Goal: Transaction & Acquisition: Purchase product/service

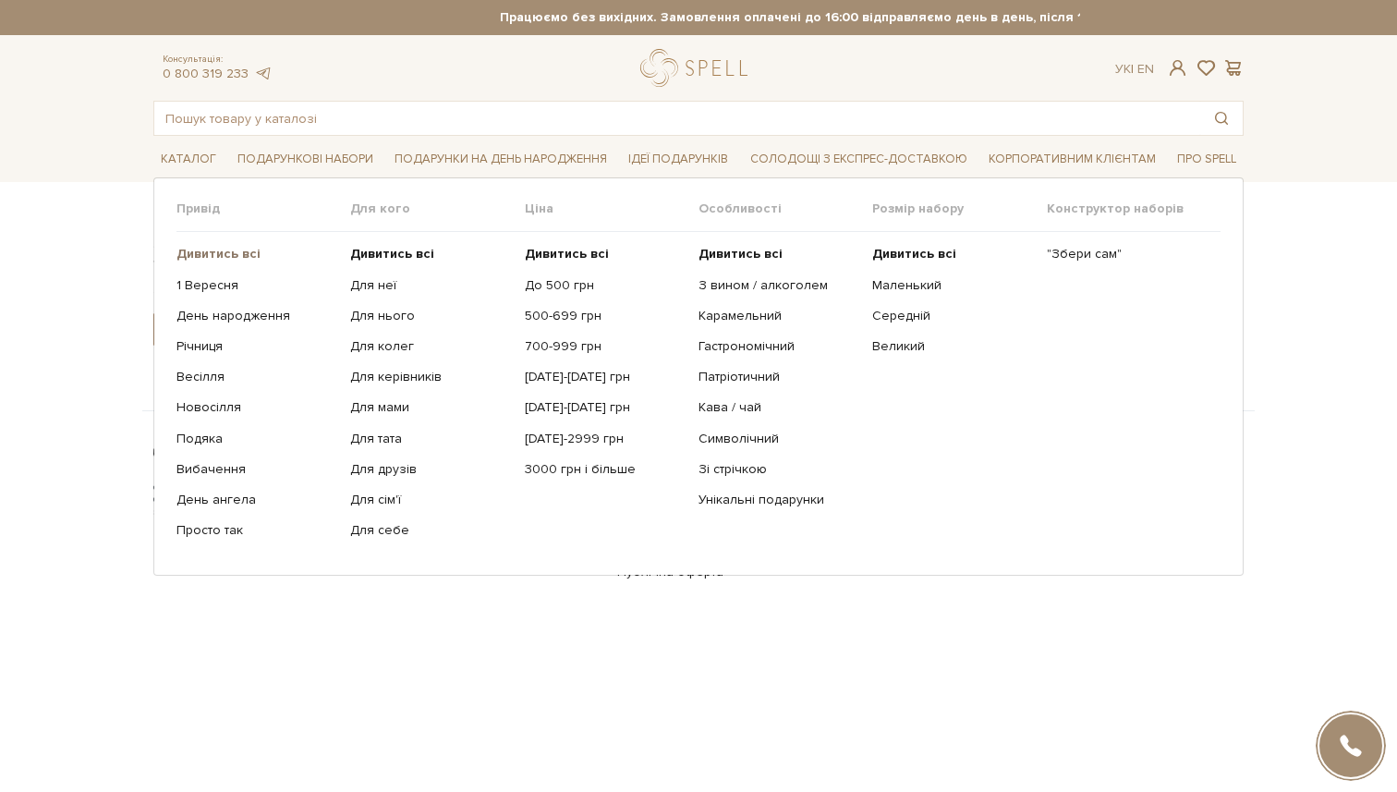
click at [210, 253] on b "Дивитись всі" at bounding box center [218, 254] width 84 height 16
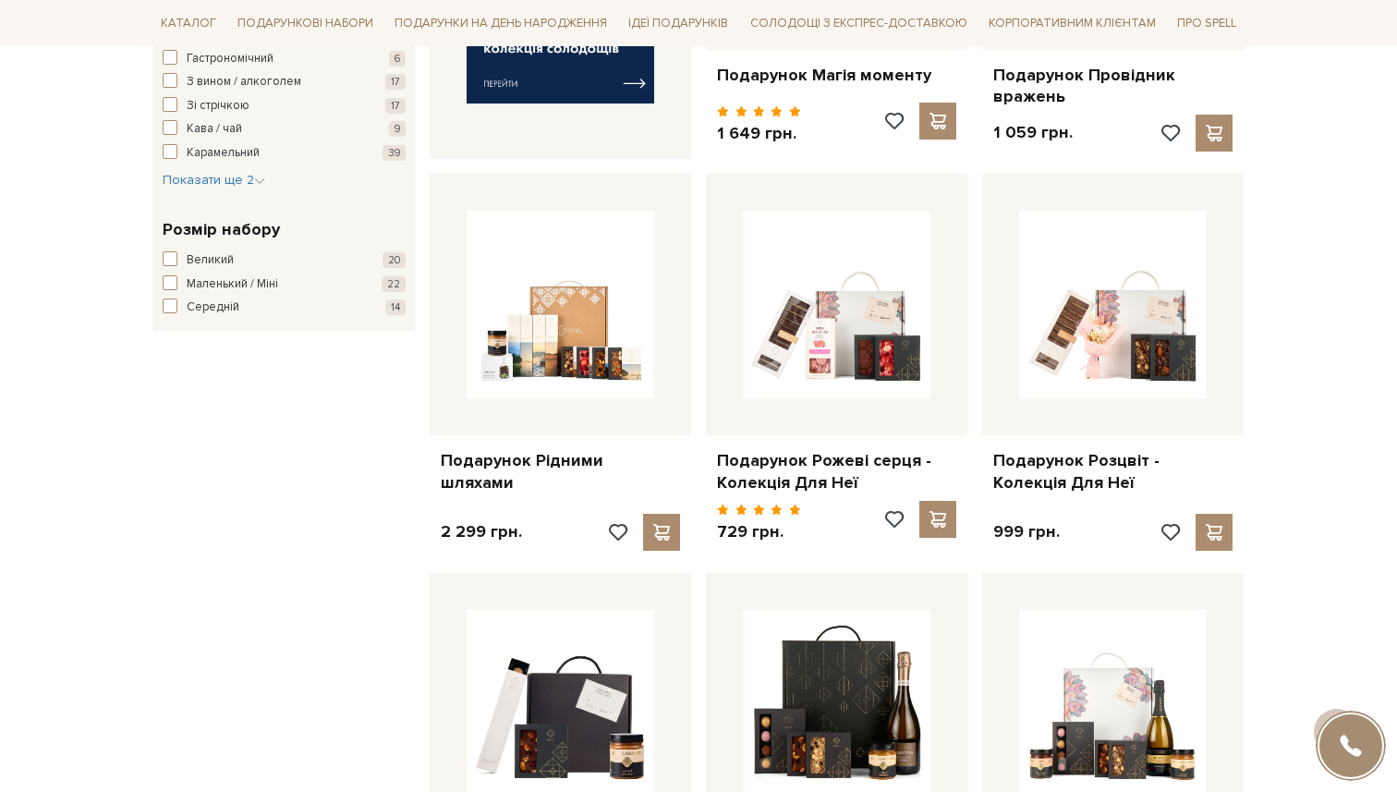
scroll to position [962, 0]
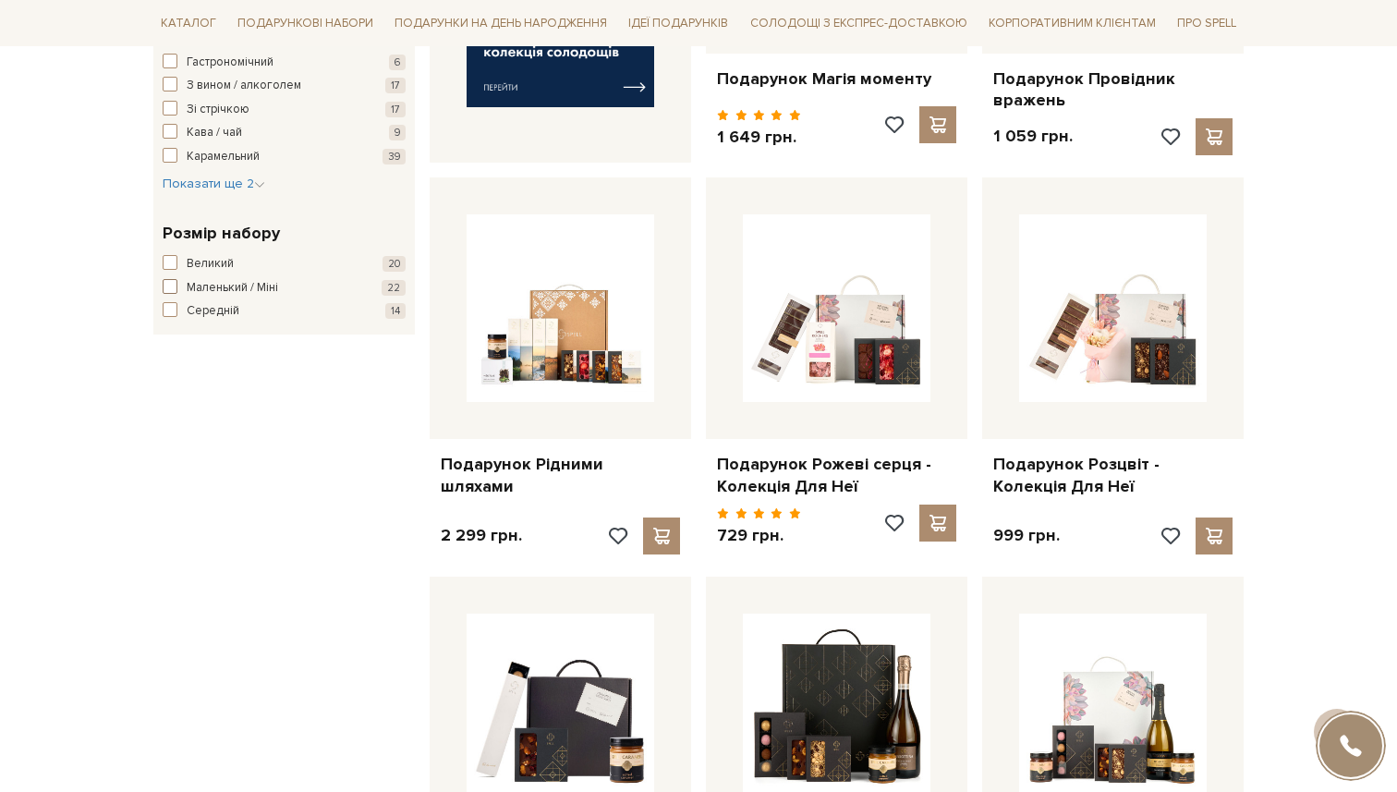
click at [220, 286] on span "Маленький / Міні" at bounding box center [232, 288] width 91 height 18
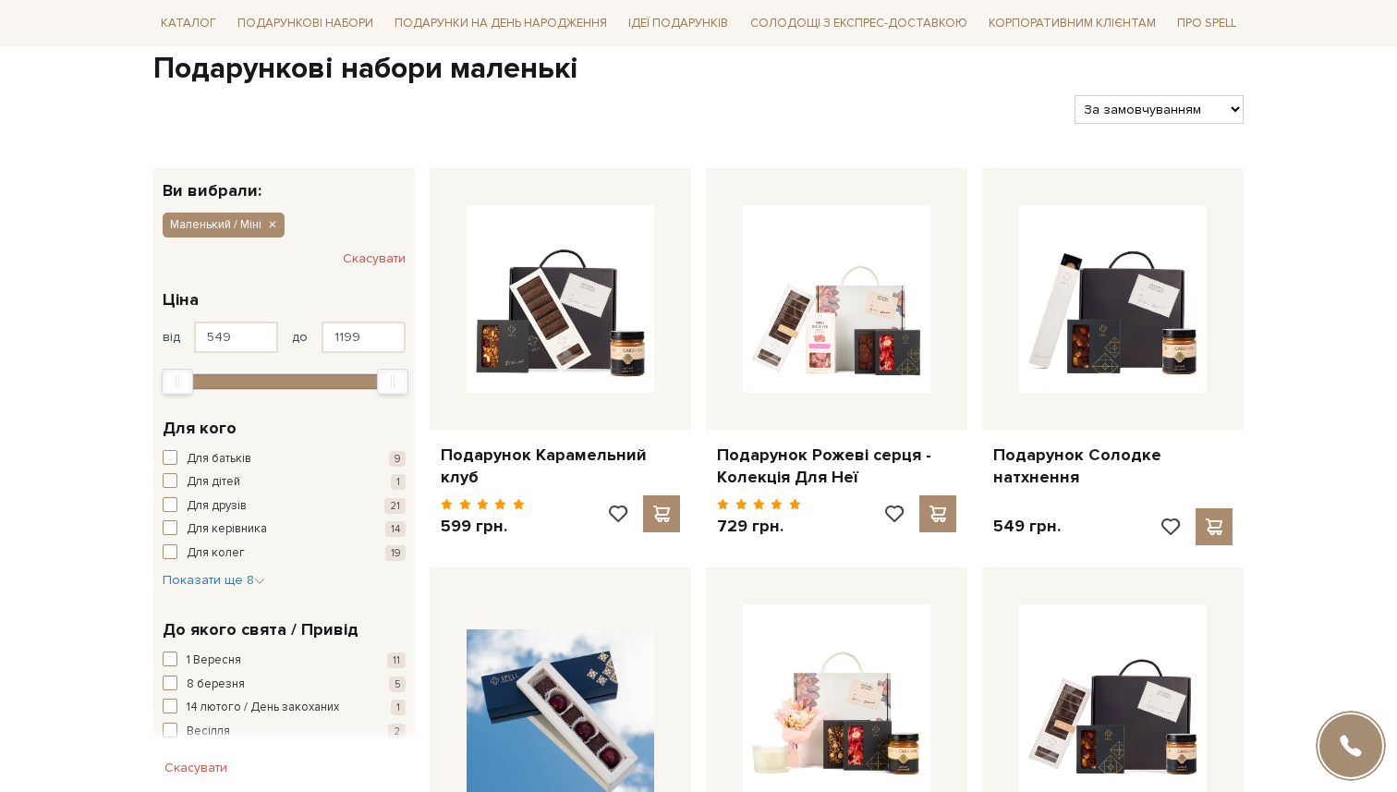
scroll to position [667, 0]
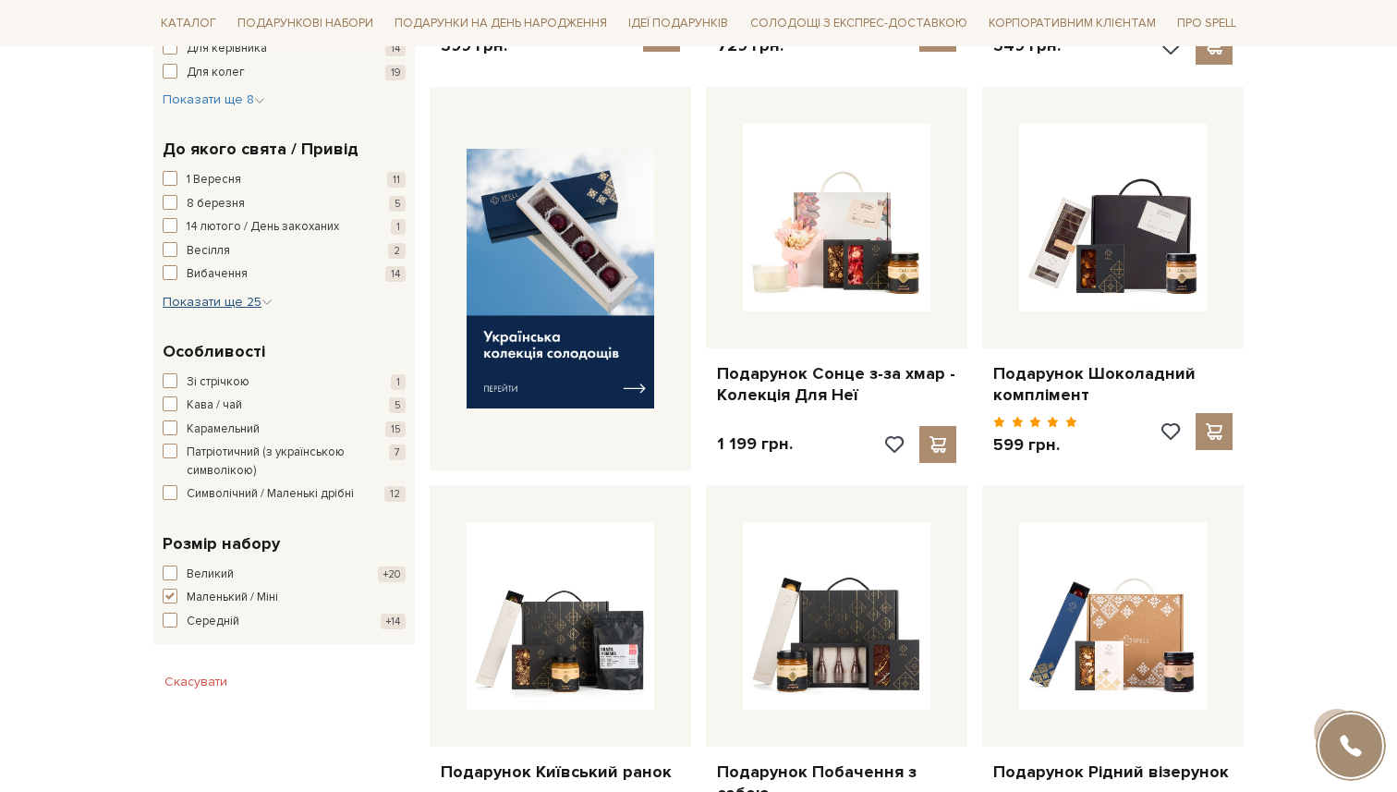
click at [223, 310] on button "Показати ще 25 Сховати" at bounding box center [218, 302] width 110 height 18
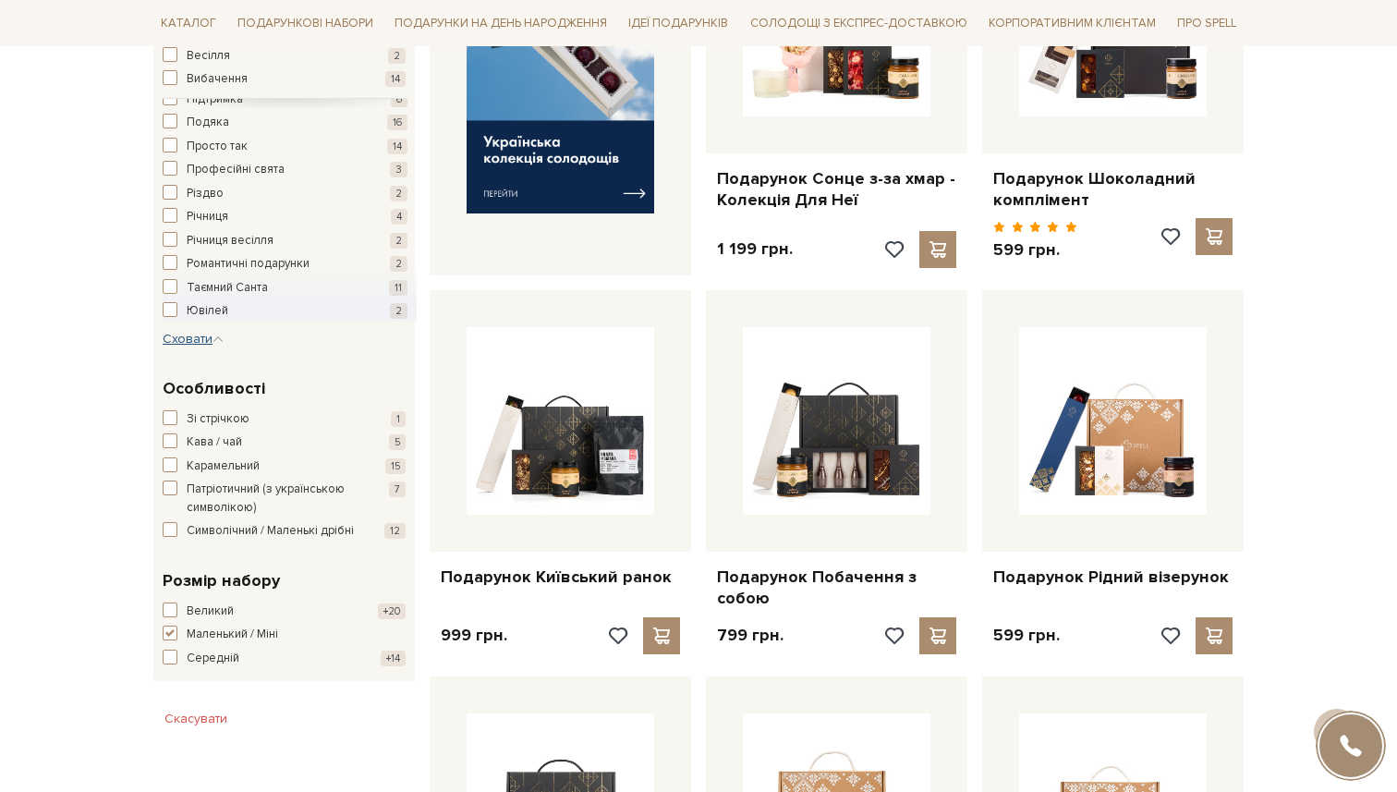
scroll to position [914, 0]
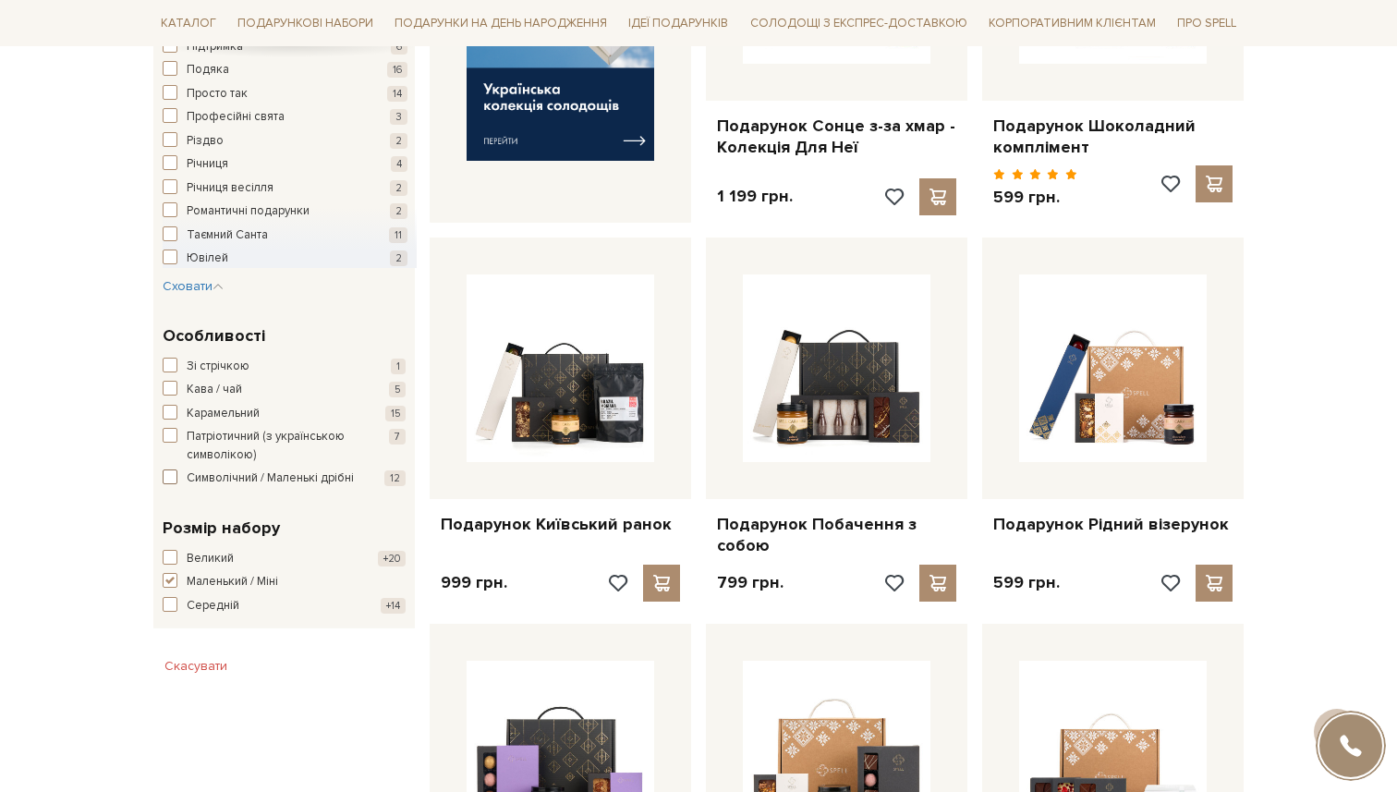
click at [205, 488] on span "Символічний / Маленькі дрібні" at bounding box center [270, 478] width 167 height 18
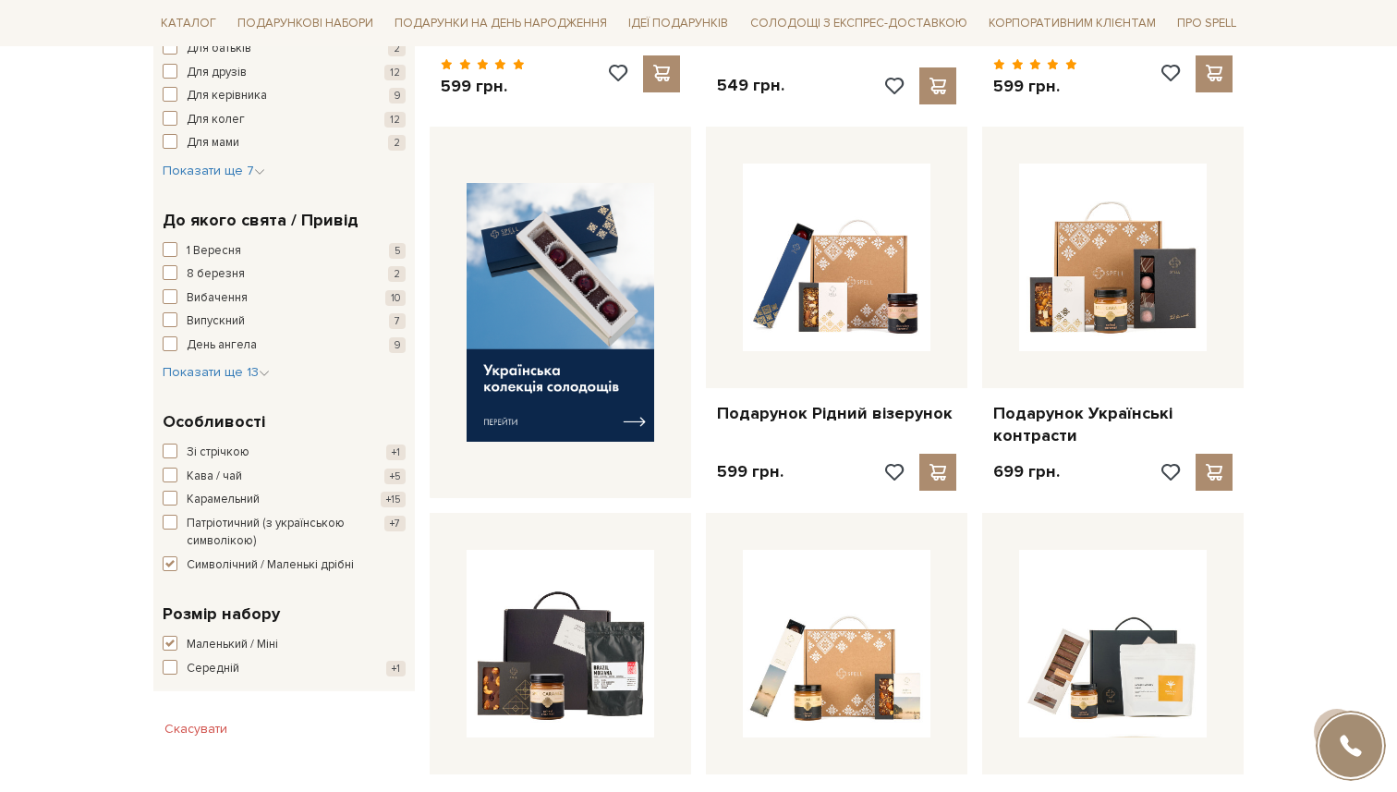
scroll to position [660, 0]
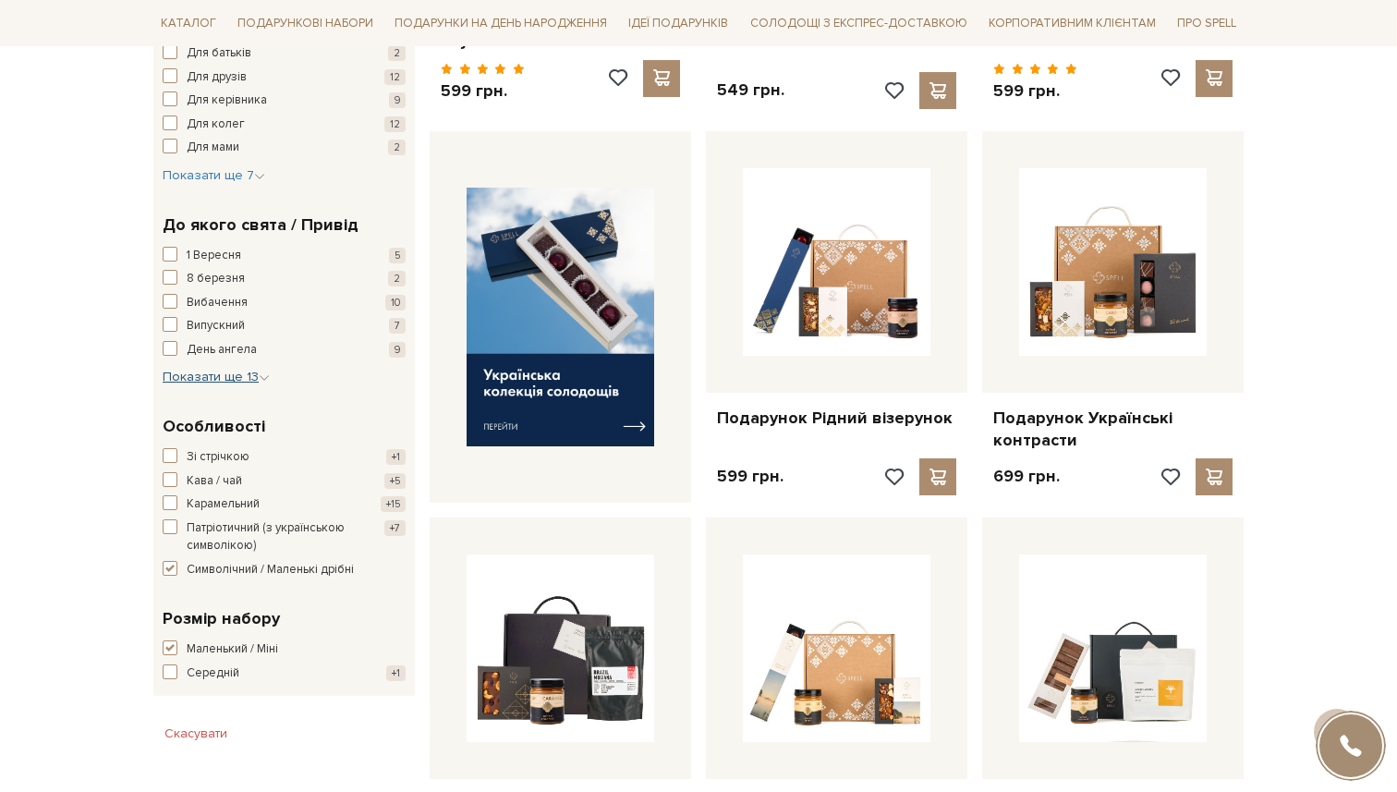
click at [214, 382] on span "Показати ще 13" at bounding box center [216, 377] width 107 height 16
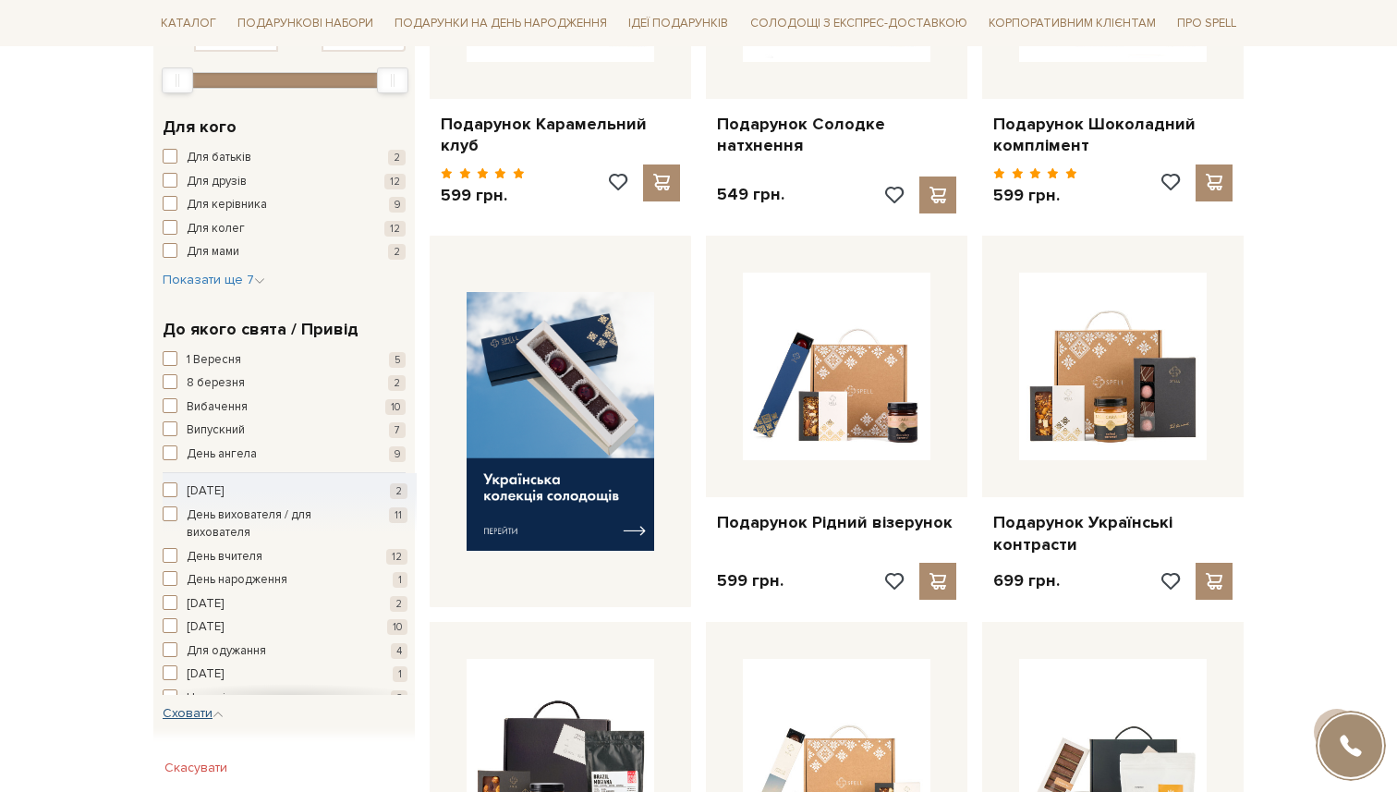
scroll to position [551, 0]
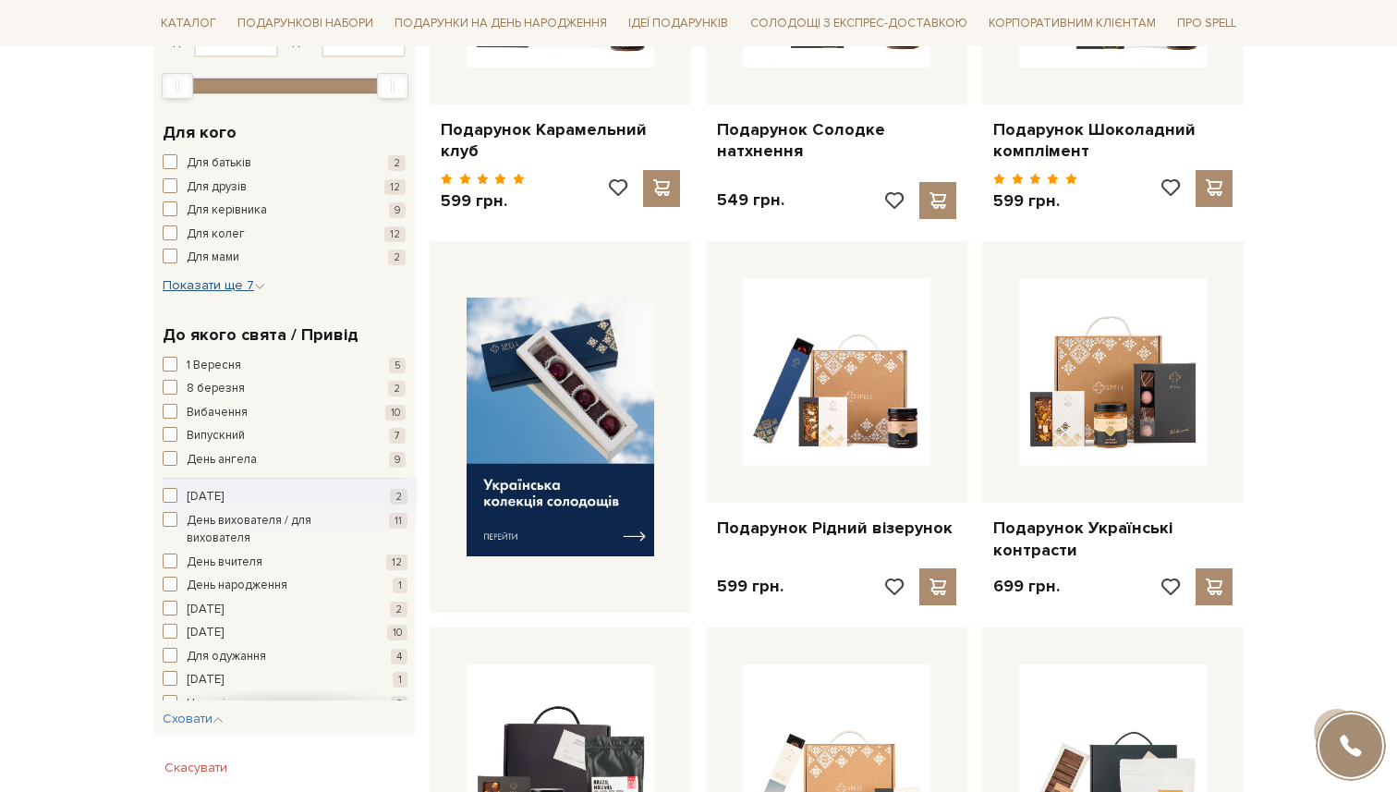
click at [201, 286] on span "Показати ще 7" at bounding box center [214, 285] width 103 height 16
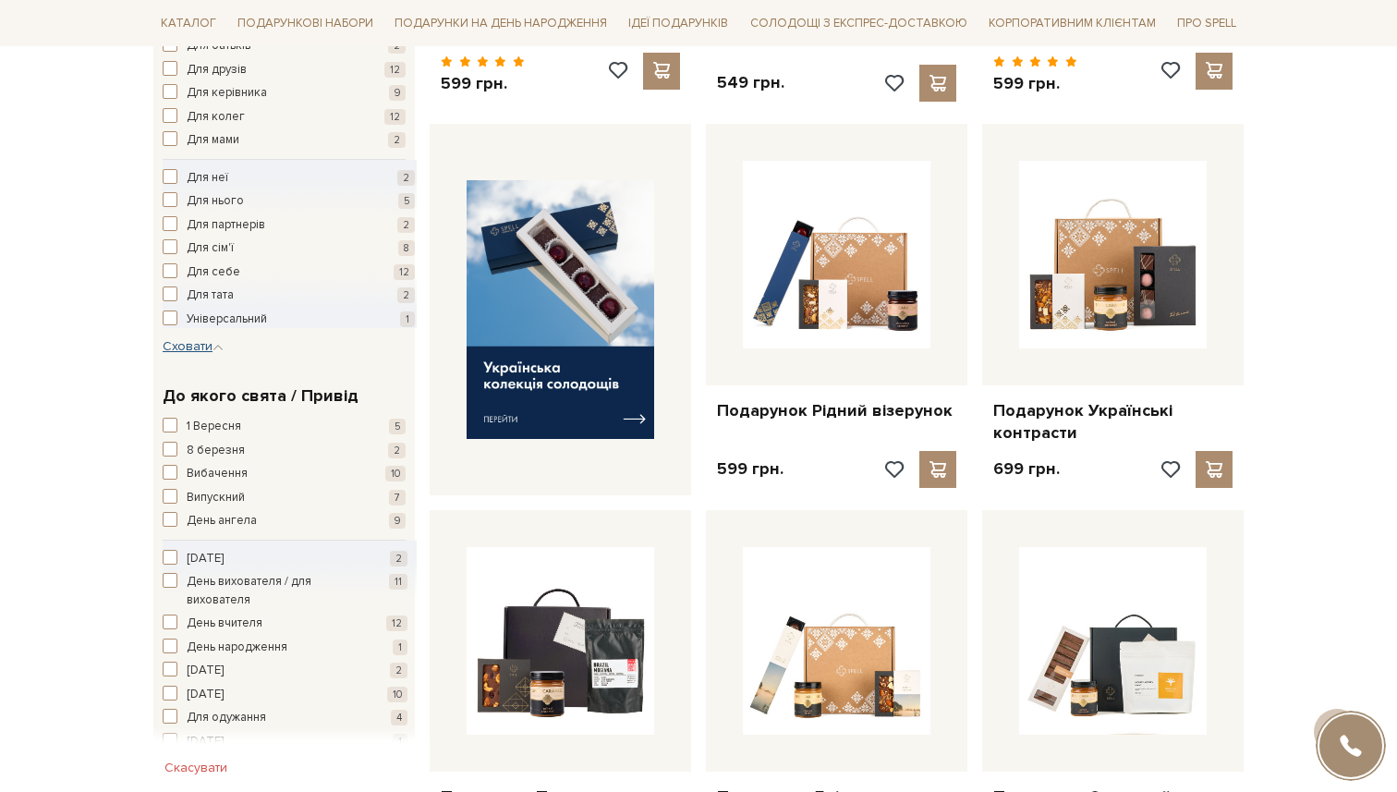
scroll to position [673, 0]
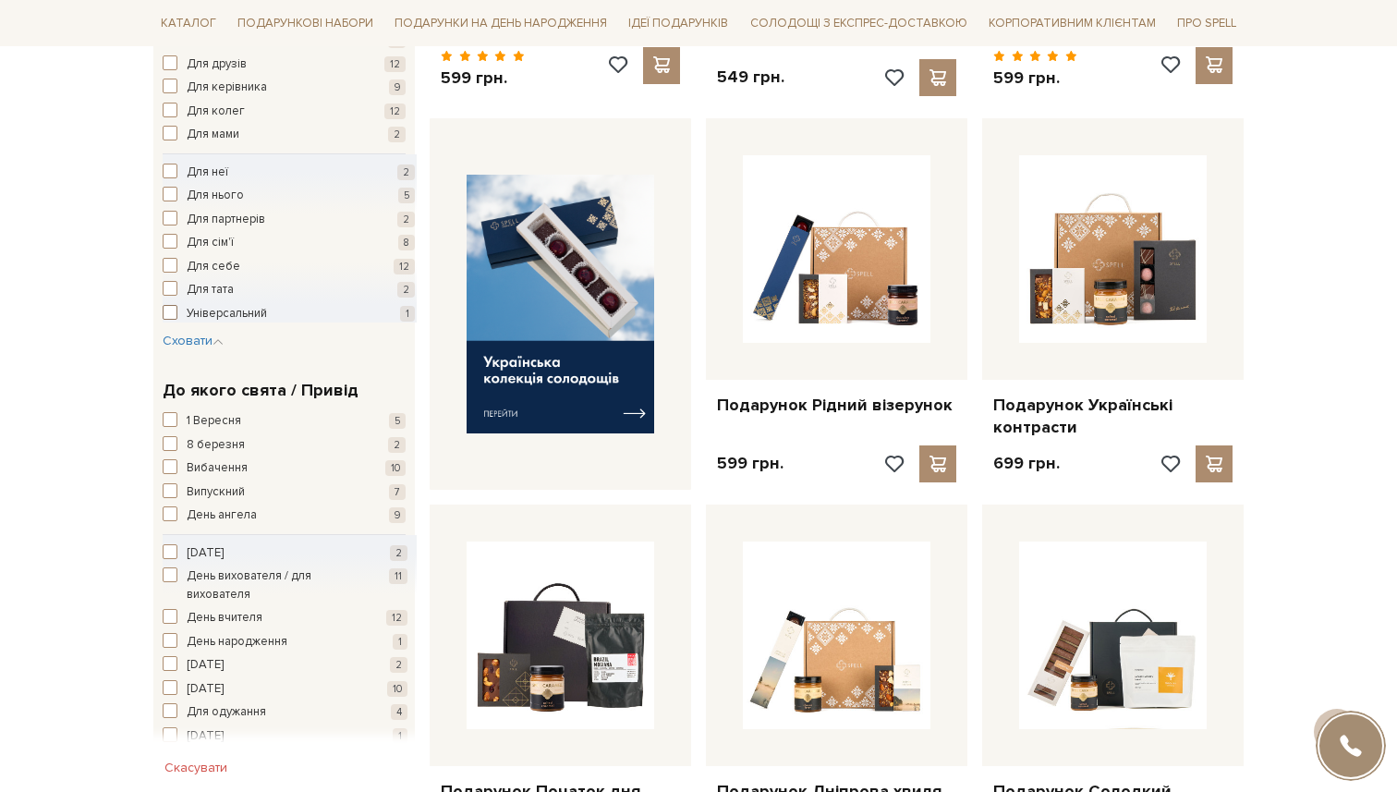
click at [238, 317] on span "Універсальний" at bounding box center [227, 314] width 80 height 18
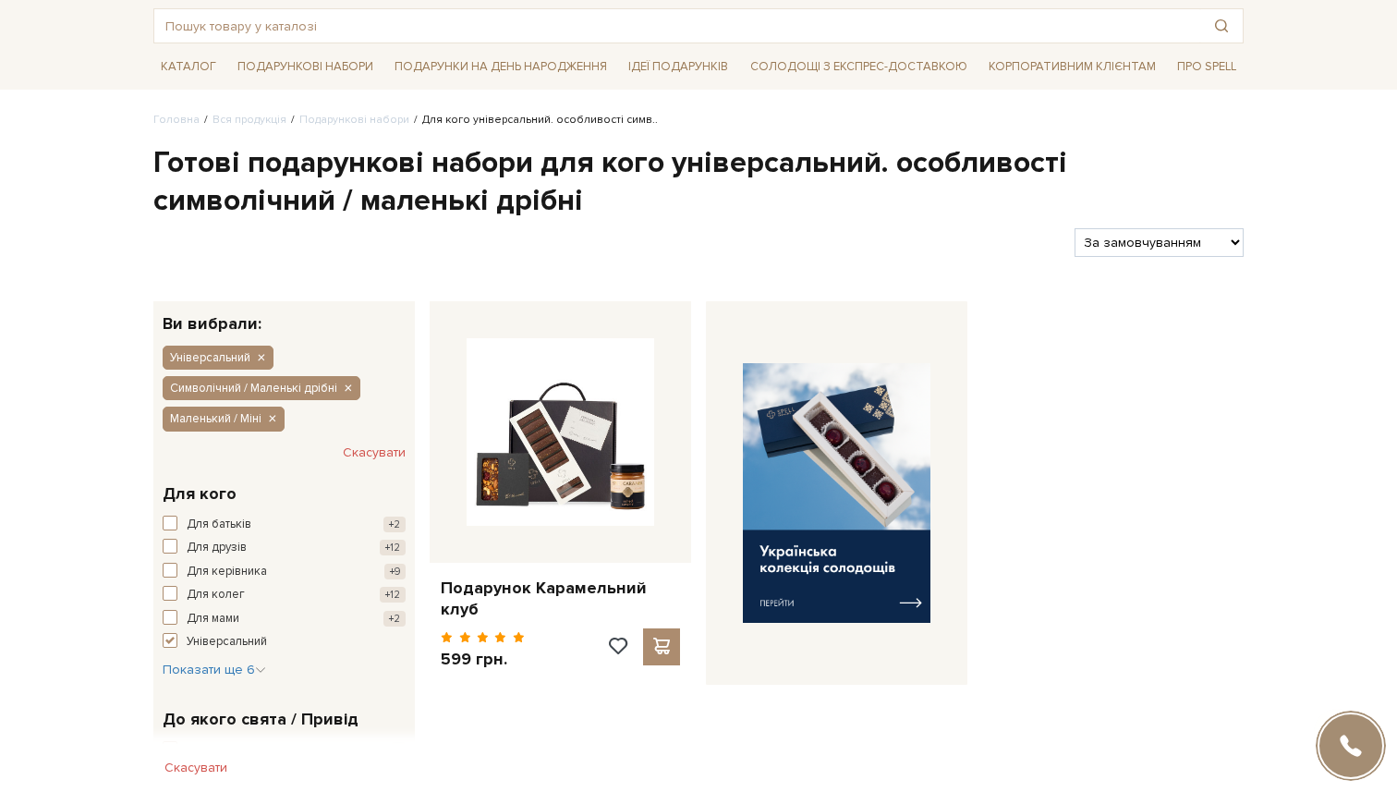
scroll to position [95, 0]
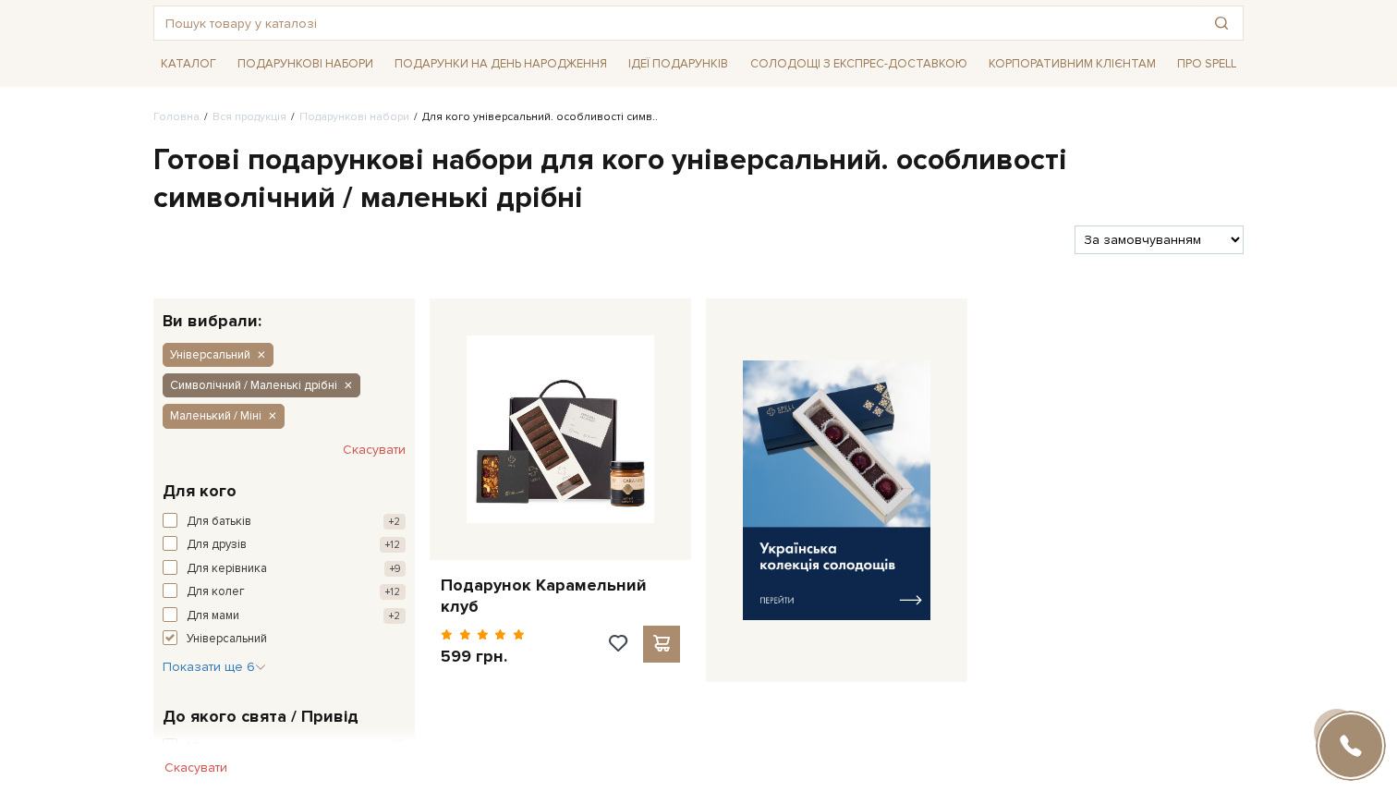
click at [347, 385] on icon "button" at bounding box center [347, 386] width 11 height 17
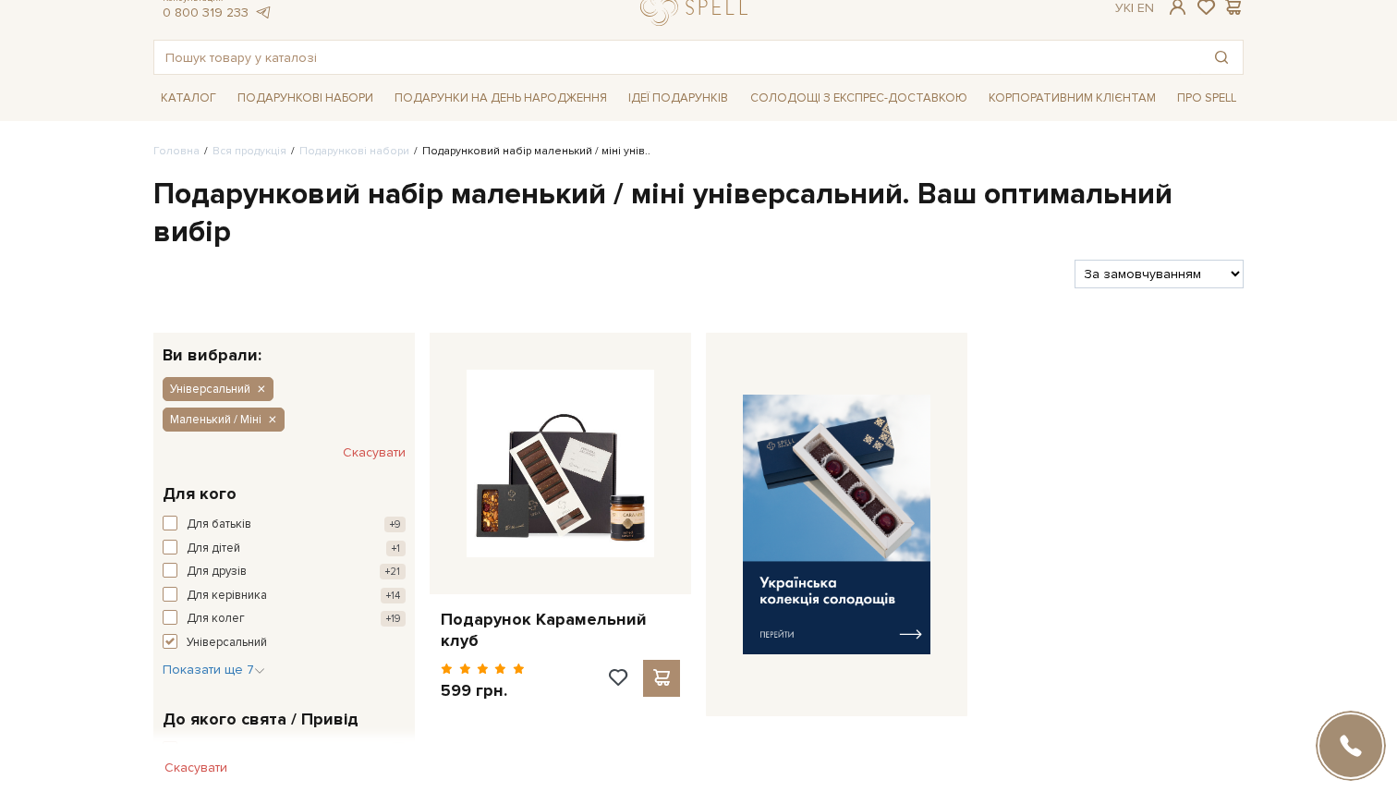
scroll to position [65, 0]
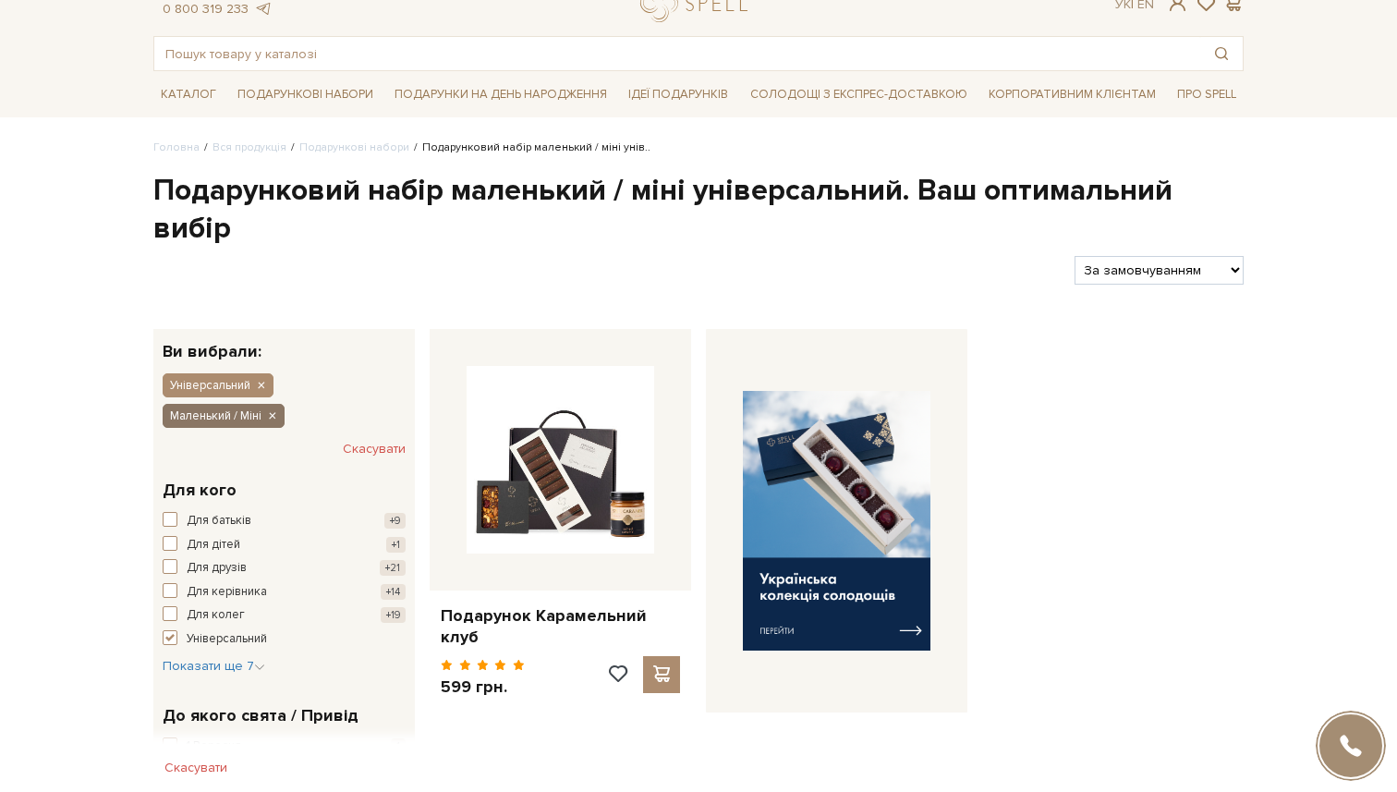
click at [275, 417] on icon "button" at bounding box center [271, 416] width 11 height 17
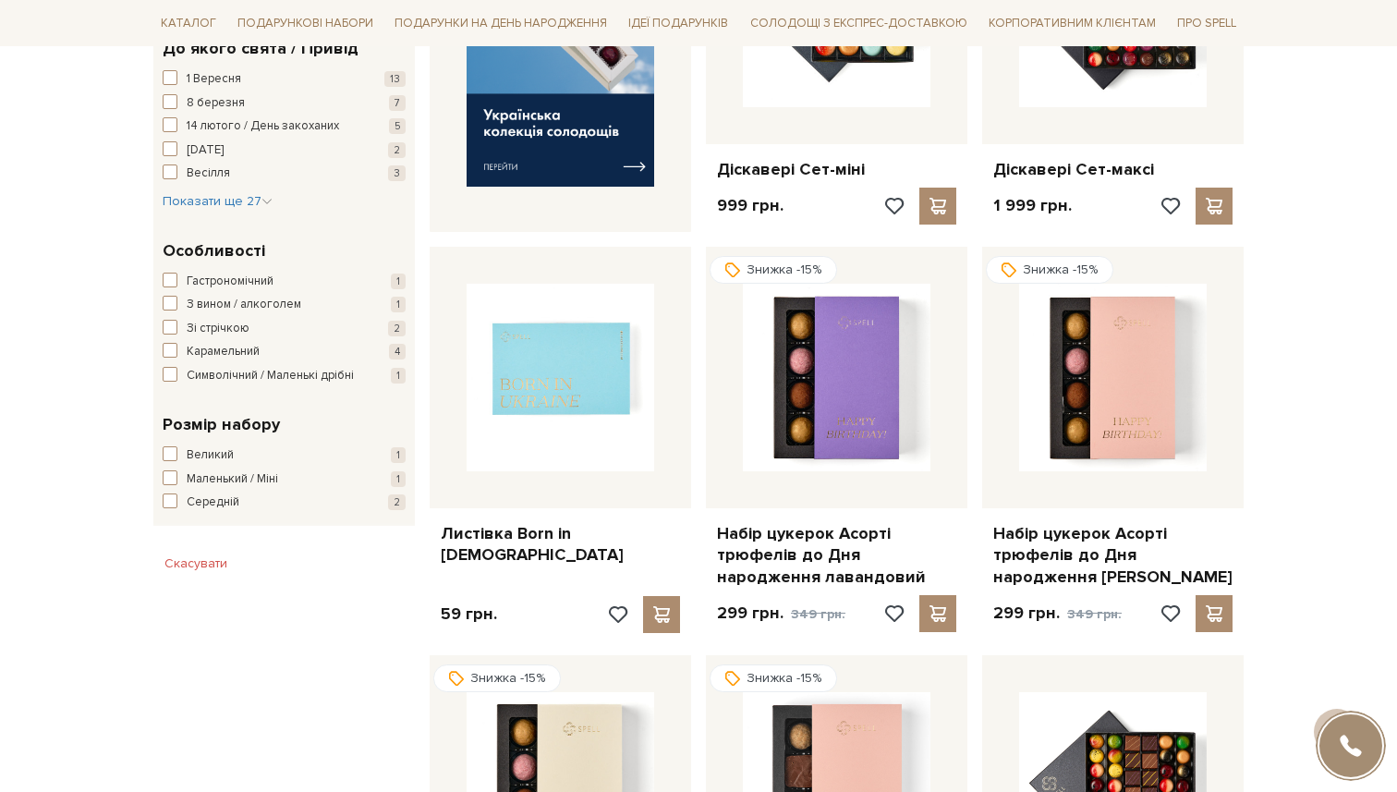
scroll to position [891, 0]
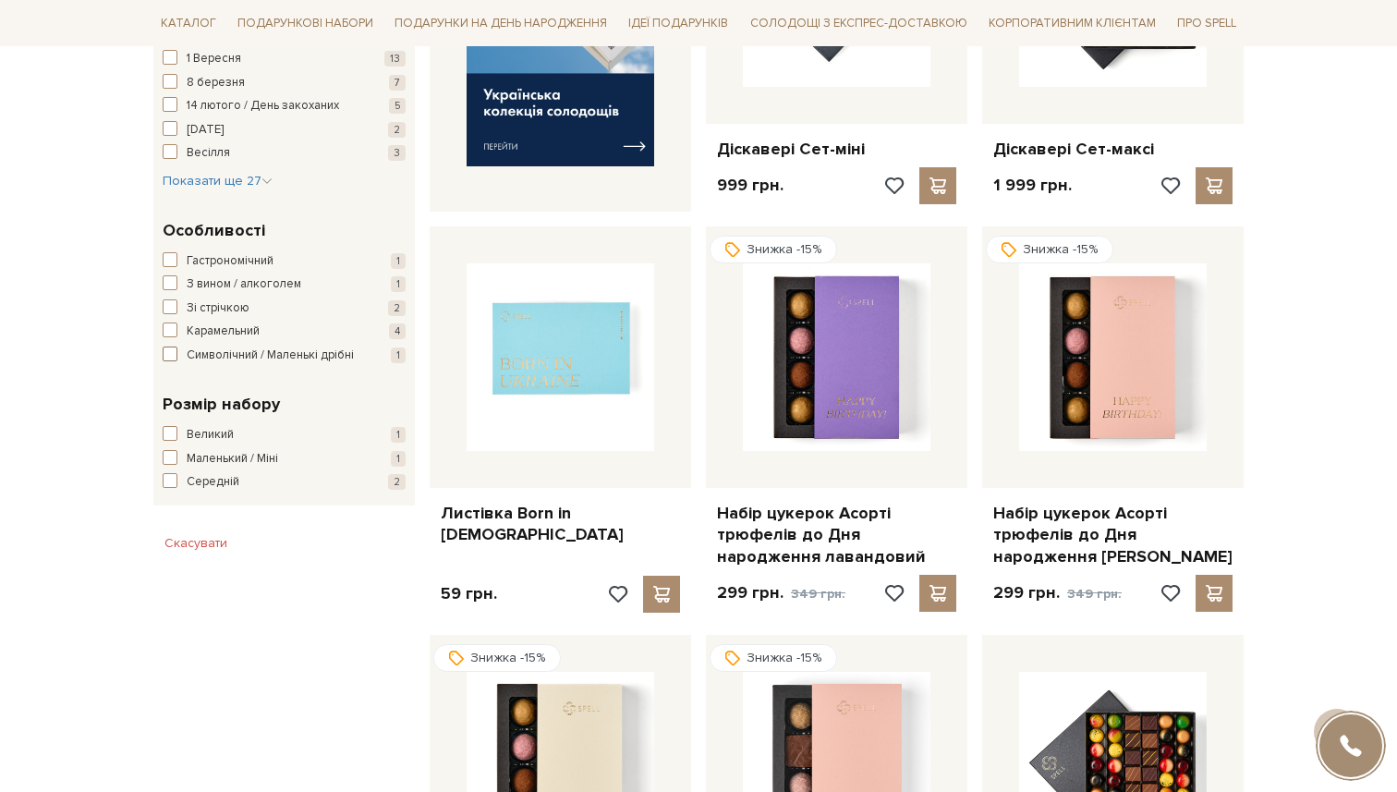
click at [207, 364] on span "Символічний / Маленькі дрібні" at bounding box center [270, 355] width 167 height 18
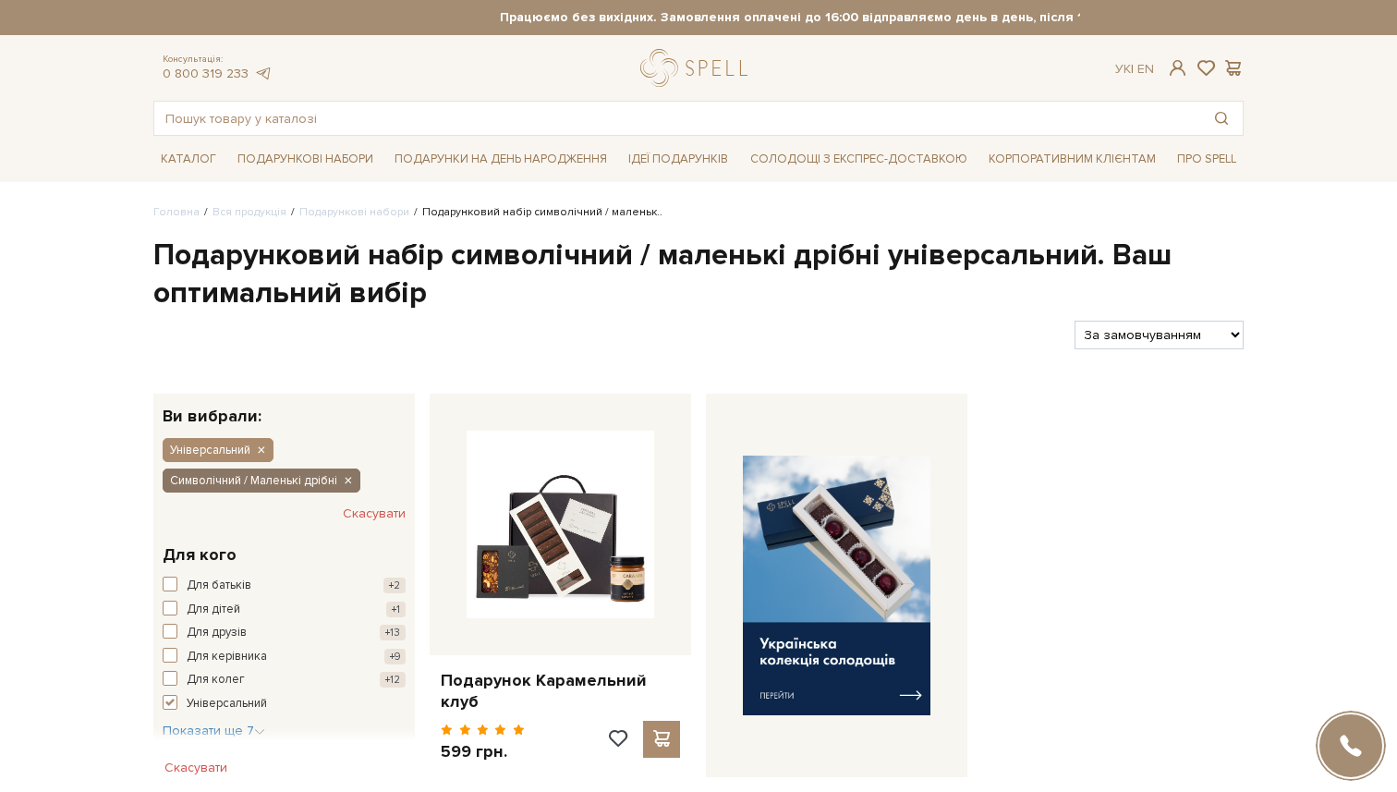
click at [347, 480] on icon "button" at bounding box center [347, 481] width 11 height 17
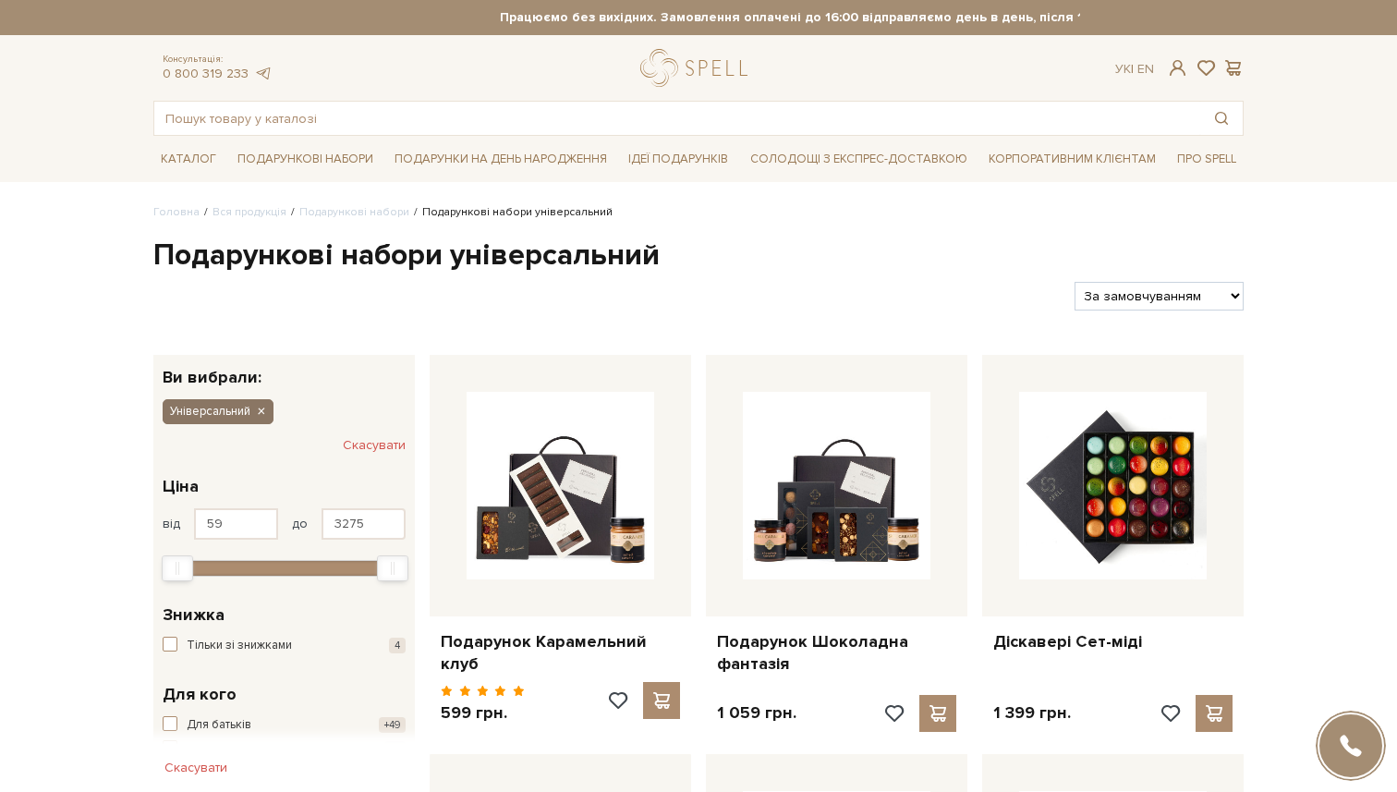
click at [261, 417] on icon "button" at bounding box center [260, 412] width 11 height 17
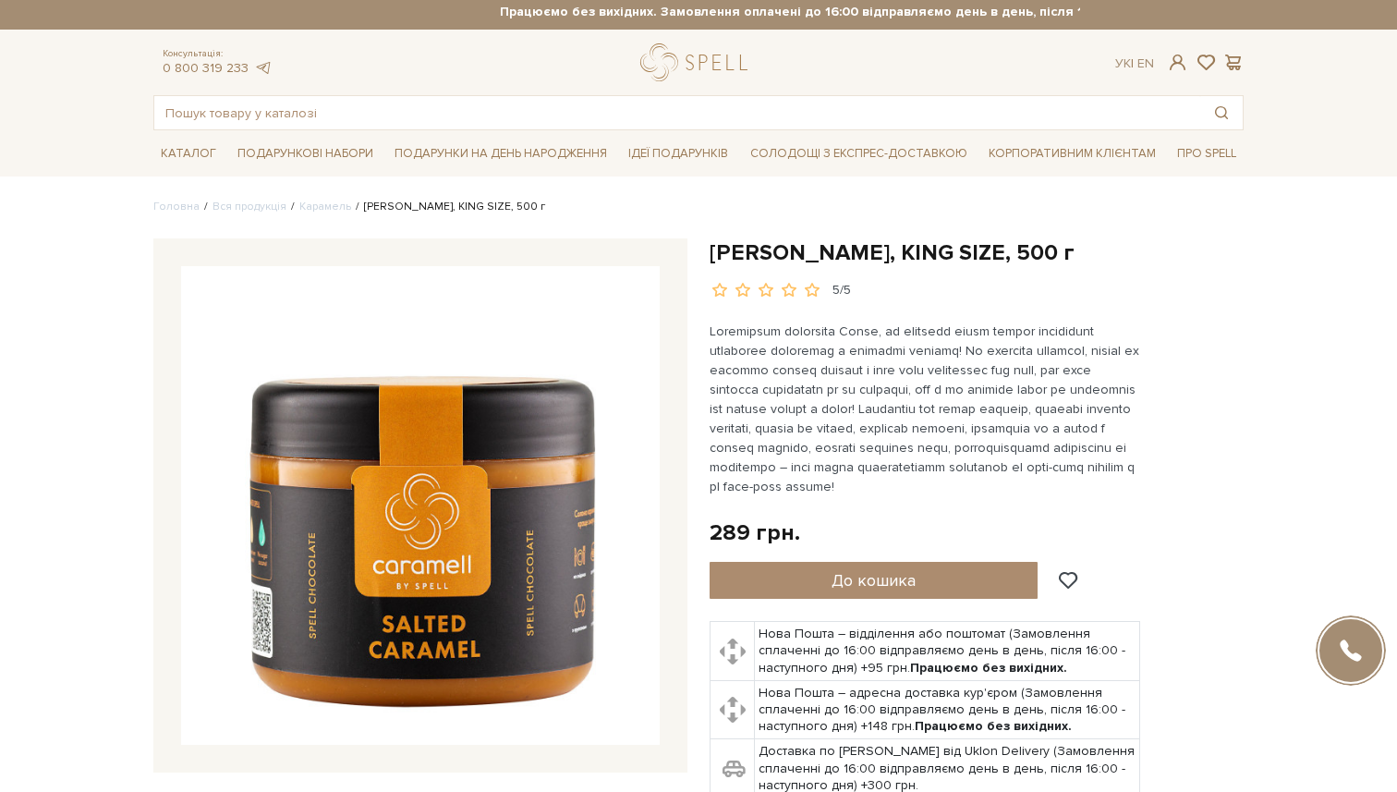
drag, startPoint x: 536, startPoint y: 206, endPoint x: 357, endPoint y: 211, distance: 178.3
click at [357, 211] on ul "Головна Вся продукція Карамель Солона карамель, KING SIZE, 500 г" at bounding box center [698, 207] width 1090 height 17
copy li "[PERSON_NAME], KING SIZE, 500 г"
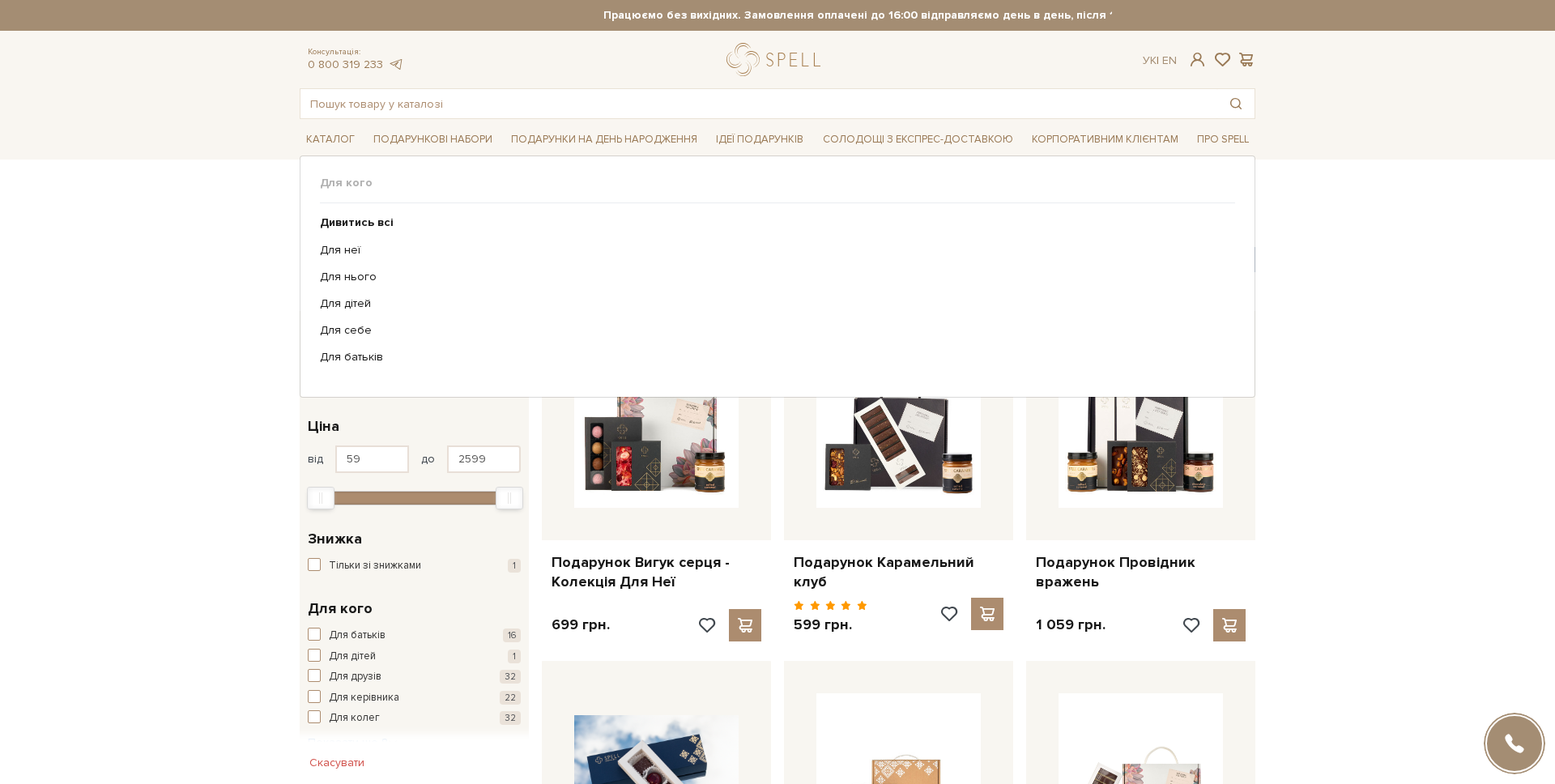
click at [336, 188] on span "Для кого" at bounding box center [778, 182] width 916 height 15
click at [343, 219] on b "Дивитись всі" at bounding box center [357, 223] width 74 height 14
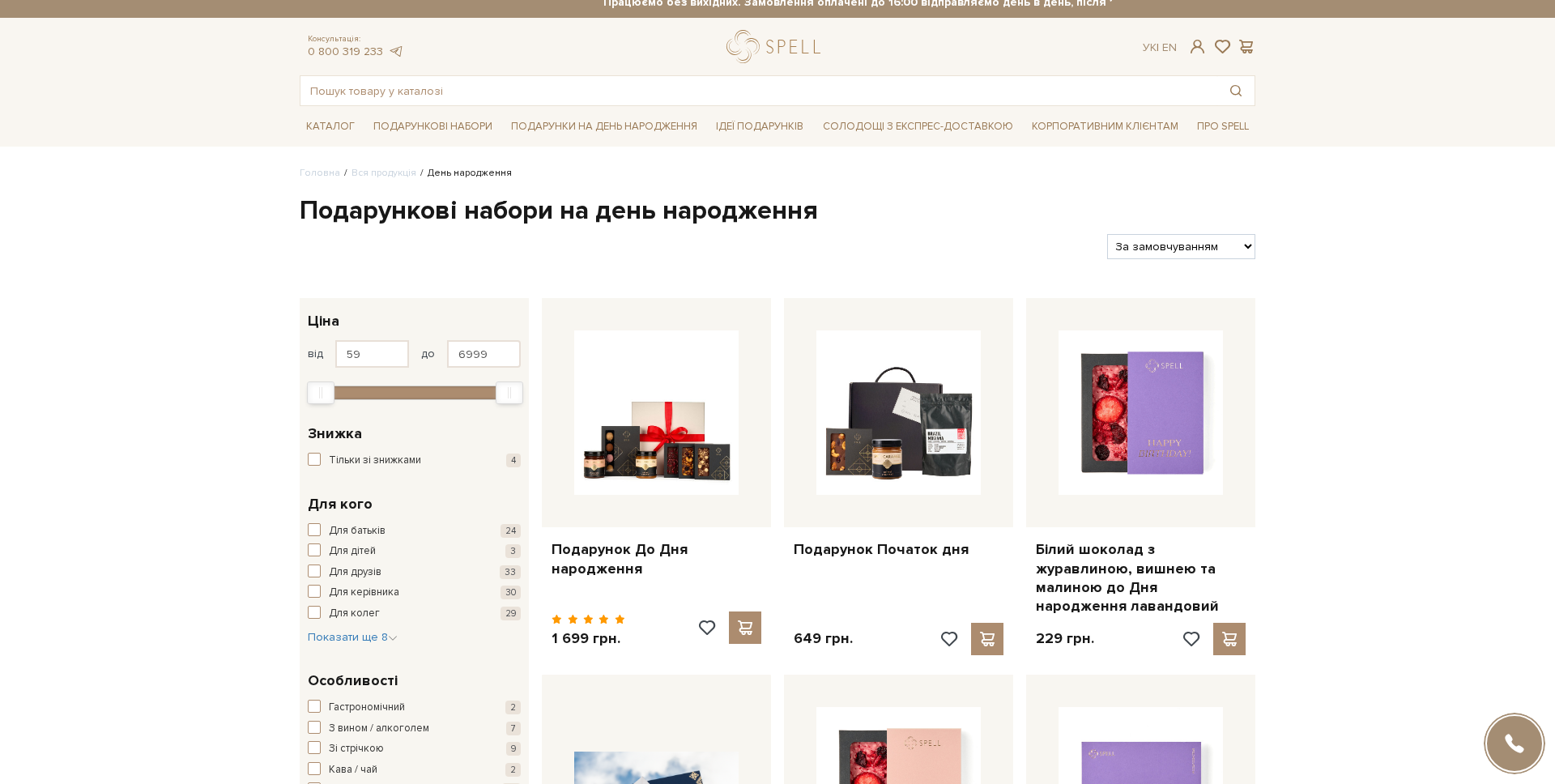
scroll to position [14, 0]
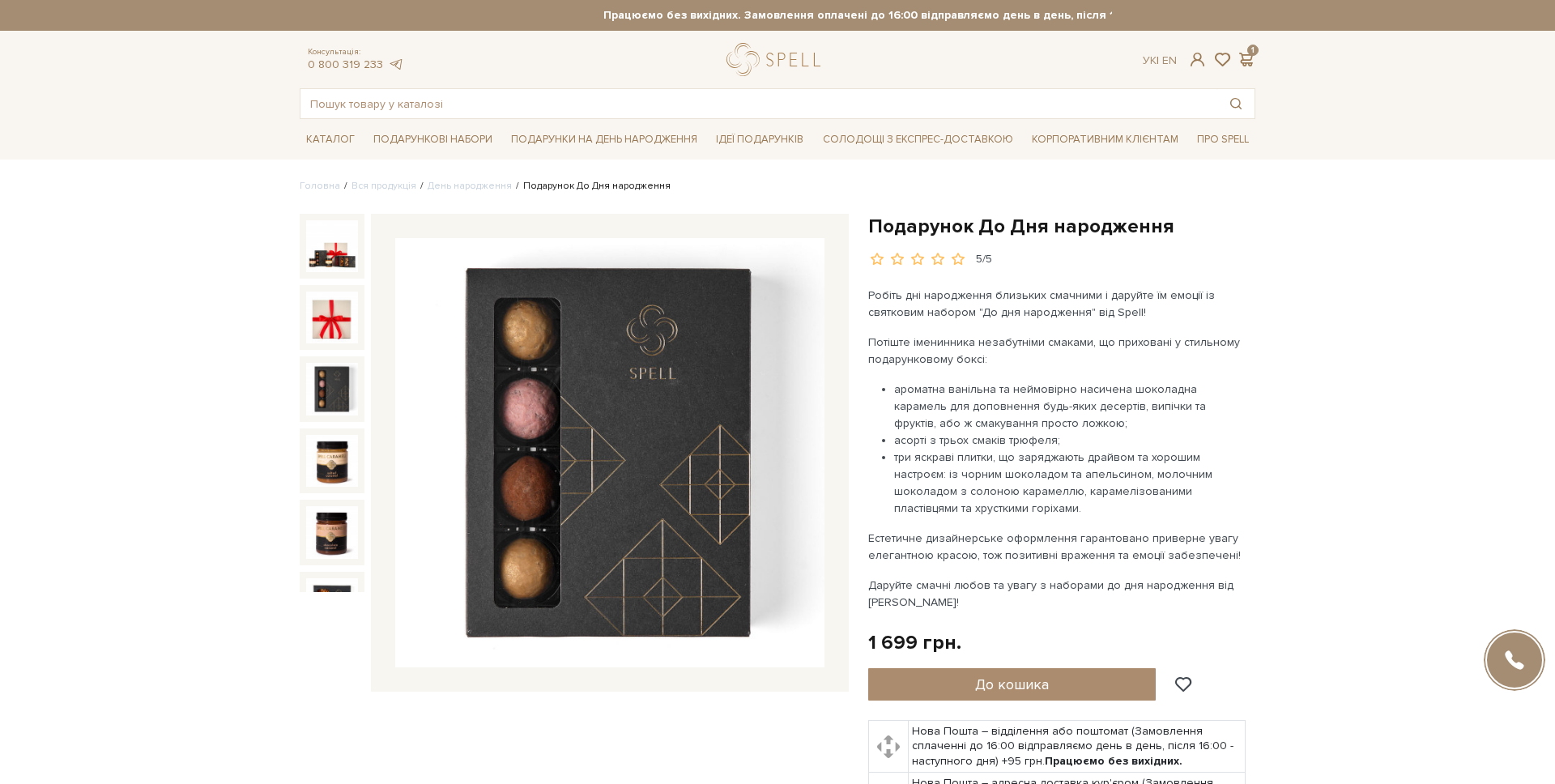
scroll to position [143, 0]
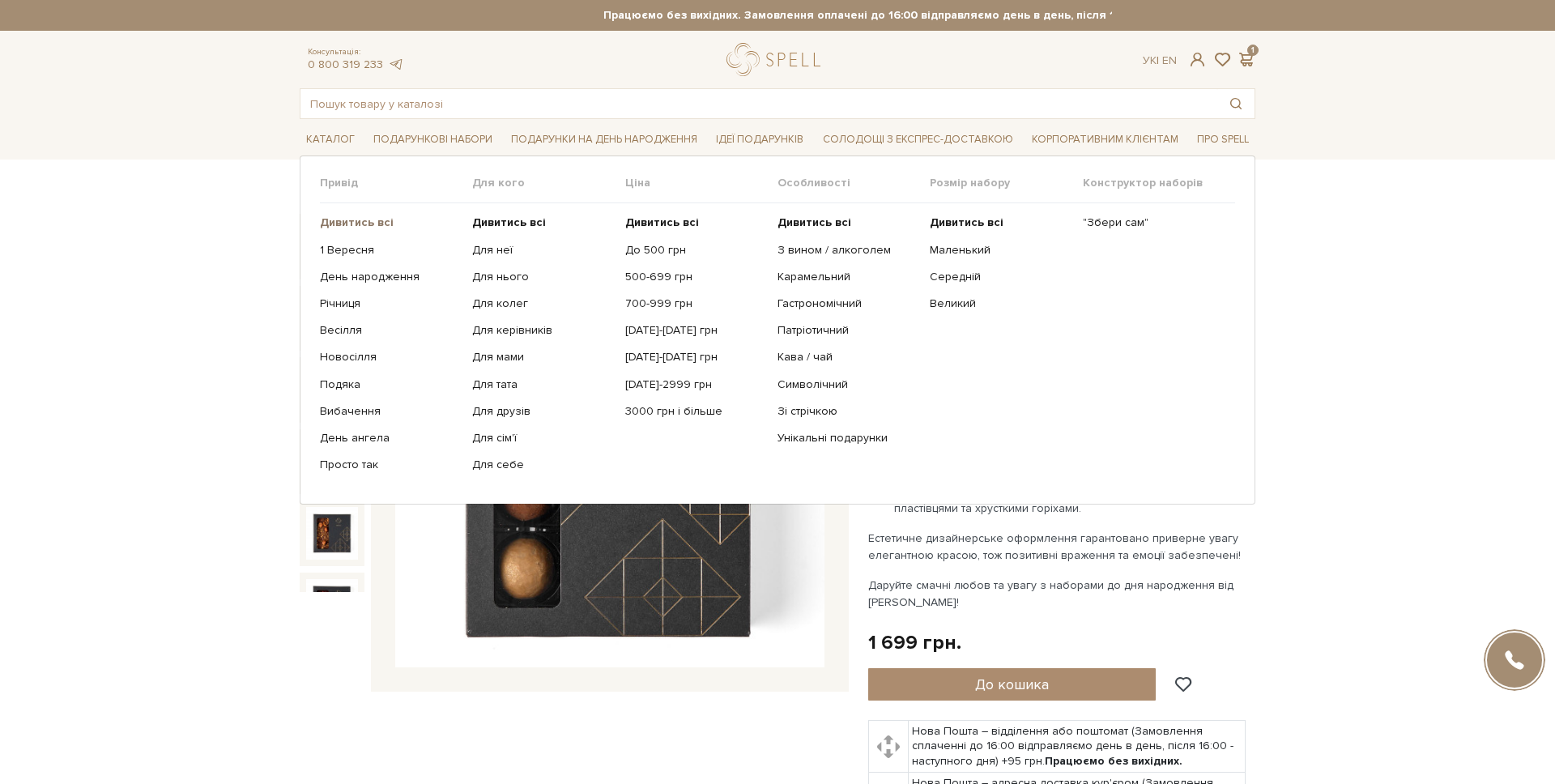
click at [361, 219] on b "Дивитись всі" at bounding box center [357, 223] width 74 height 14
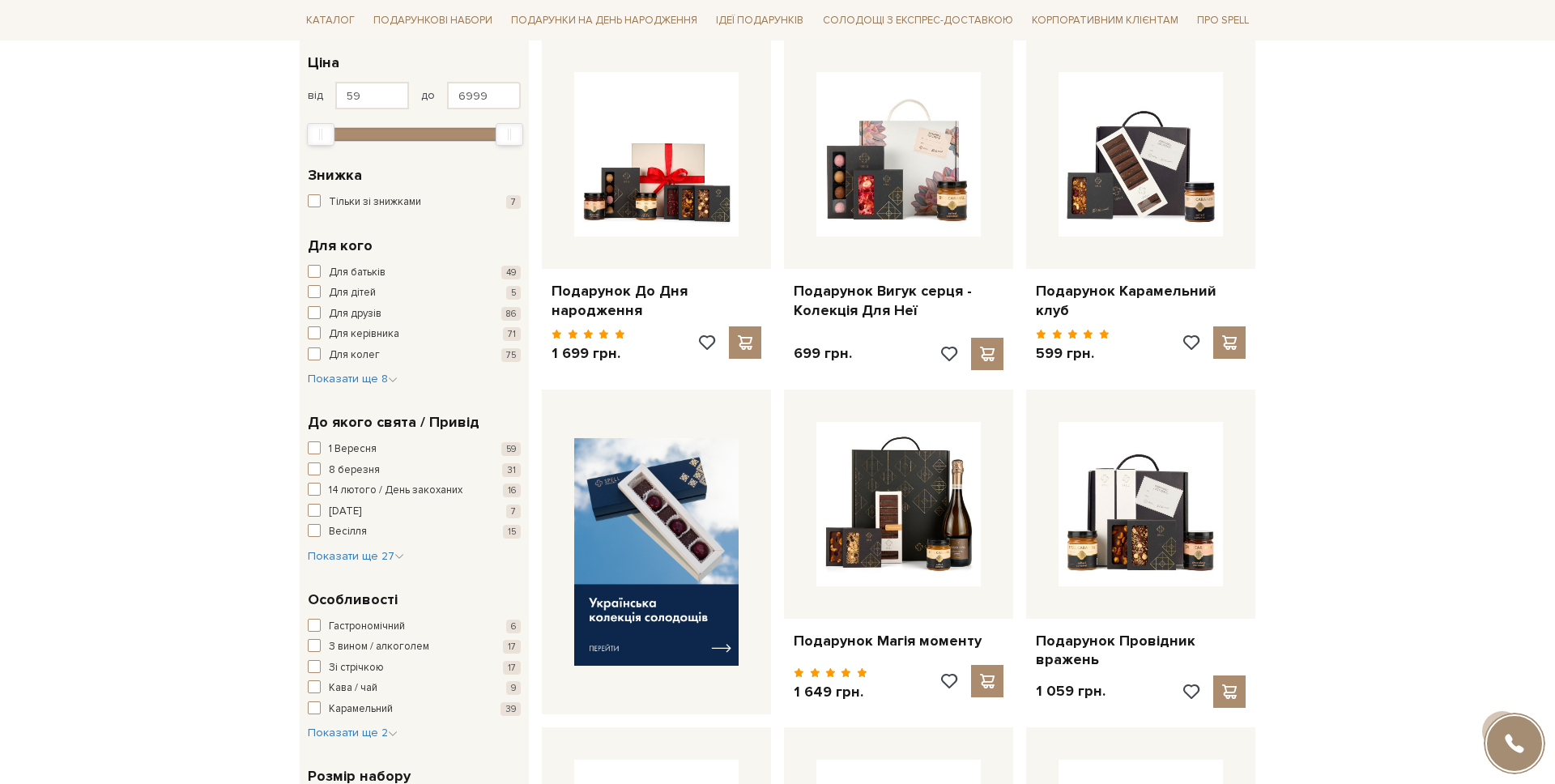
scroll to position [282, 0]
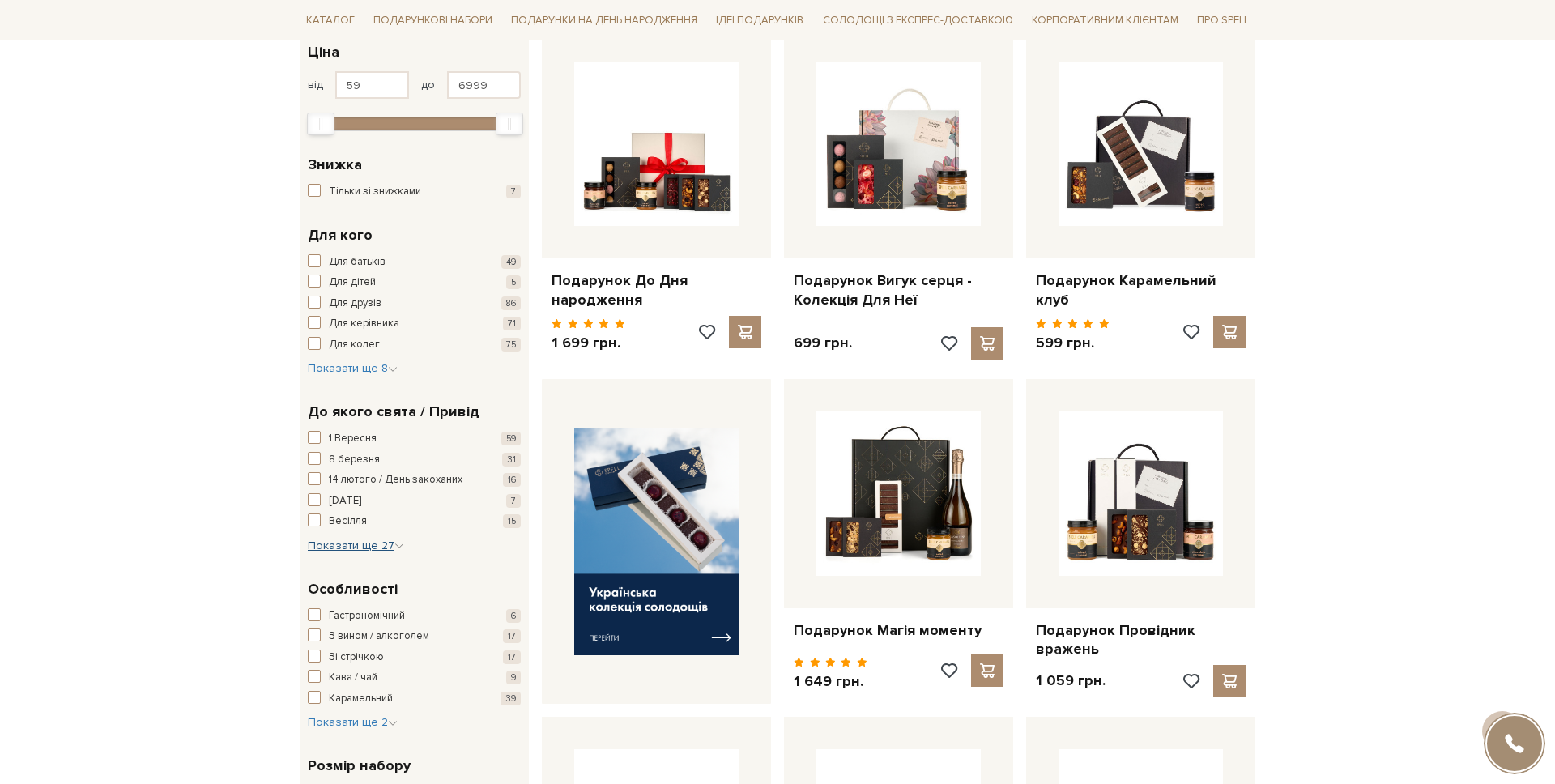
click at [356, 546] on span "Показати ще 27" at bounding box center [356, 545] width 96 height 14
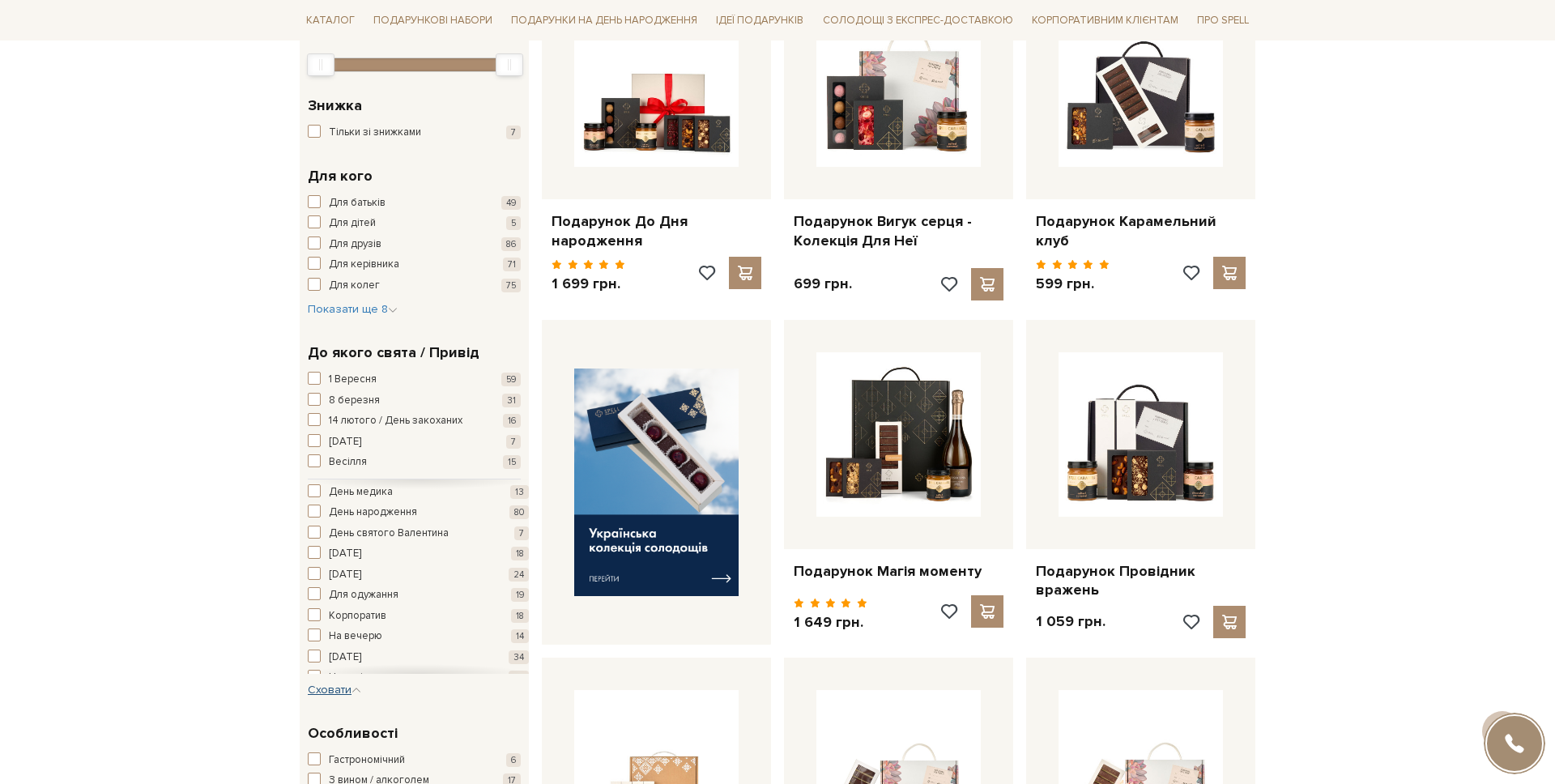
scroll to position [167, 0]
click at [364, 507] on span "День народження" at bounding box center [373, 509] width 89 height 16
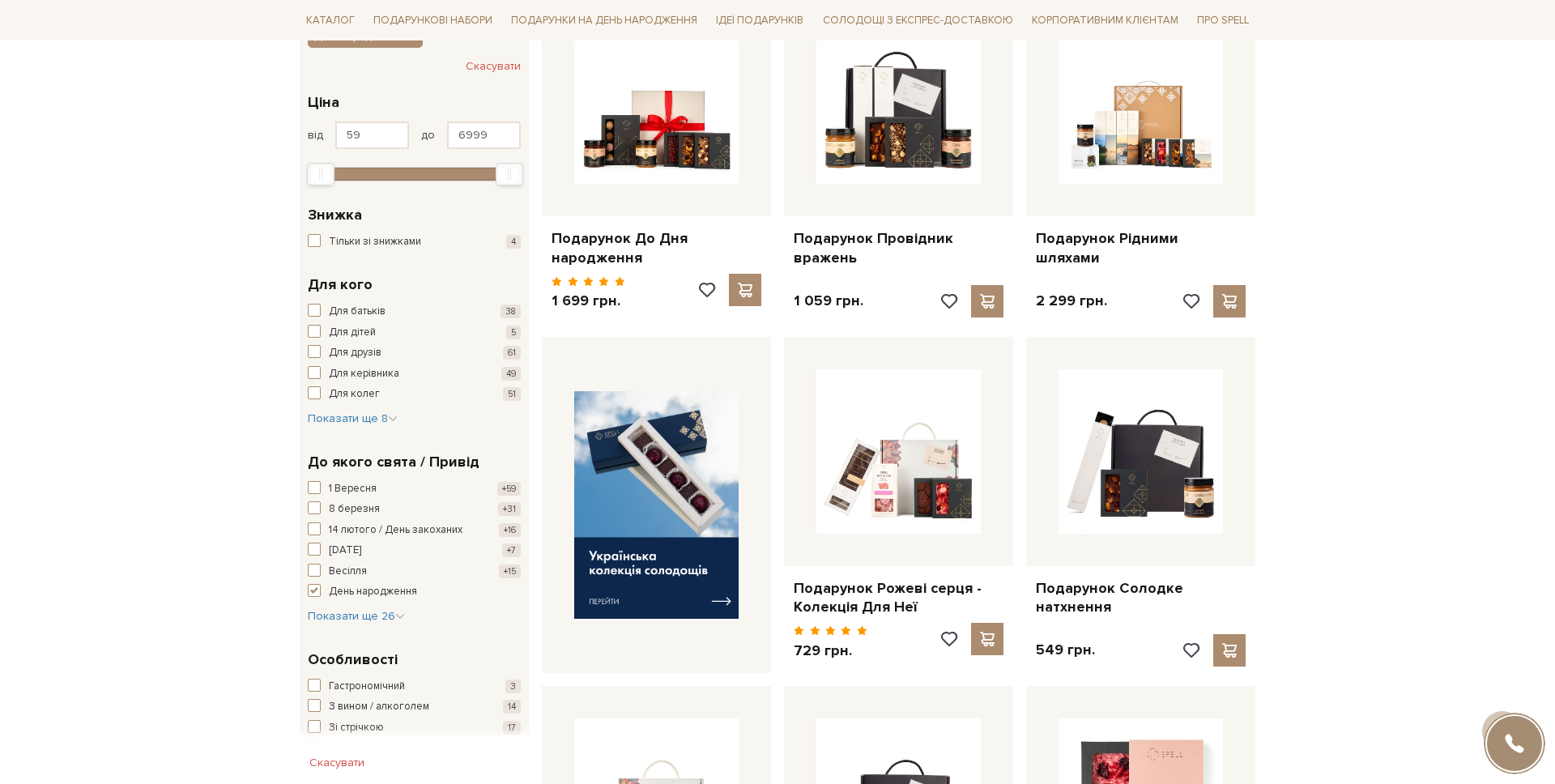
scroll to position [336, 0]
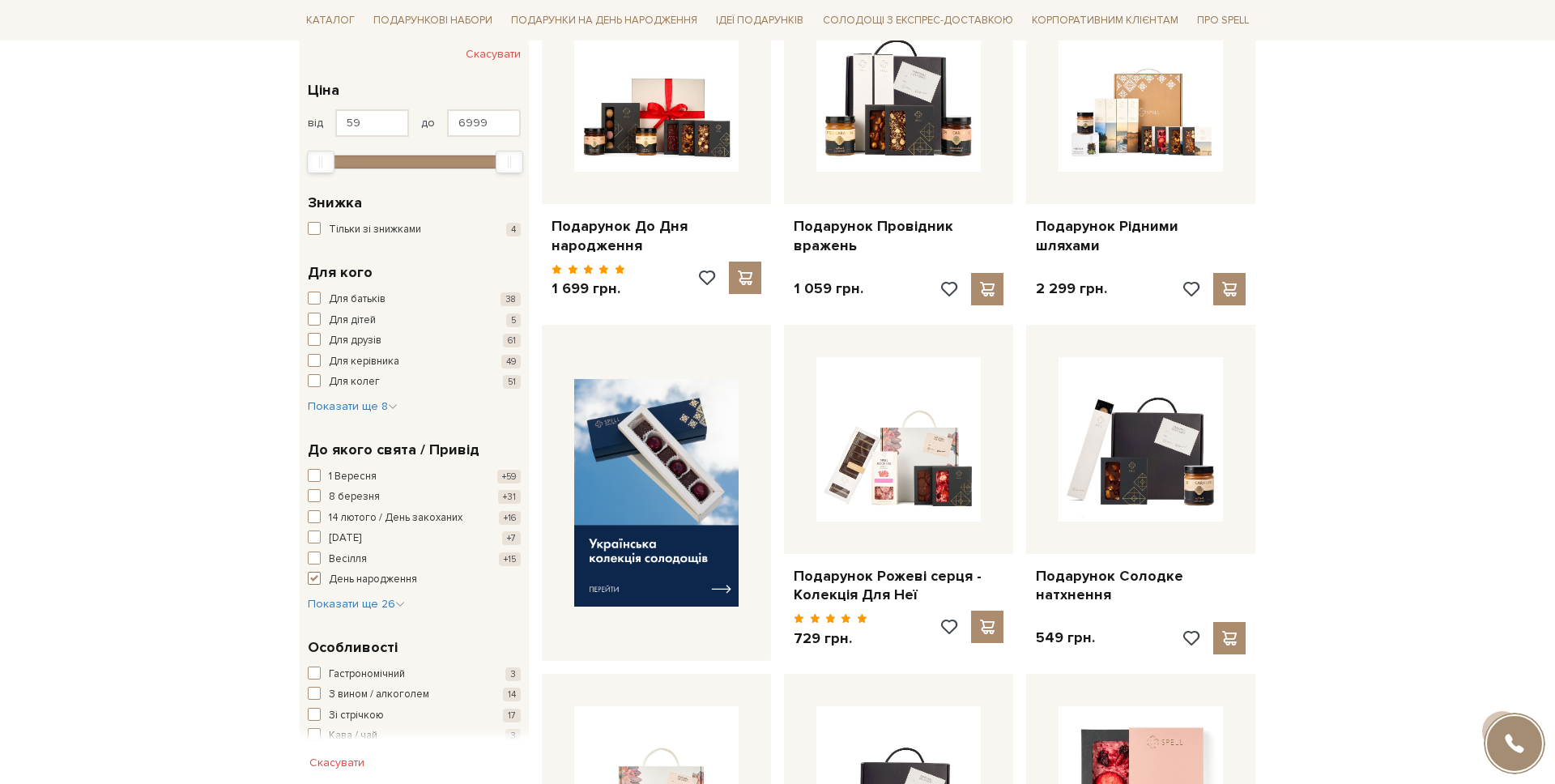
click at [310, 583] on span "button" at bounding box center [314, 578] width 13 height 13
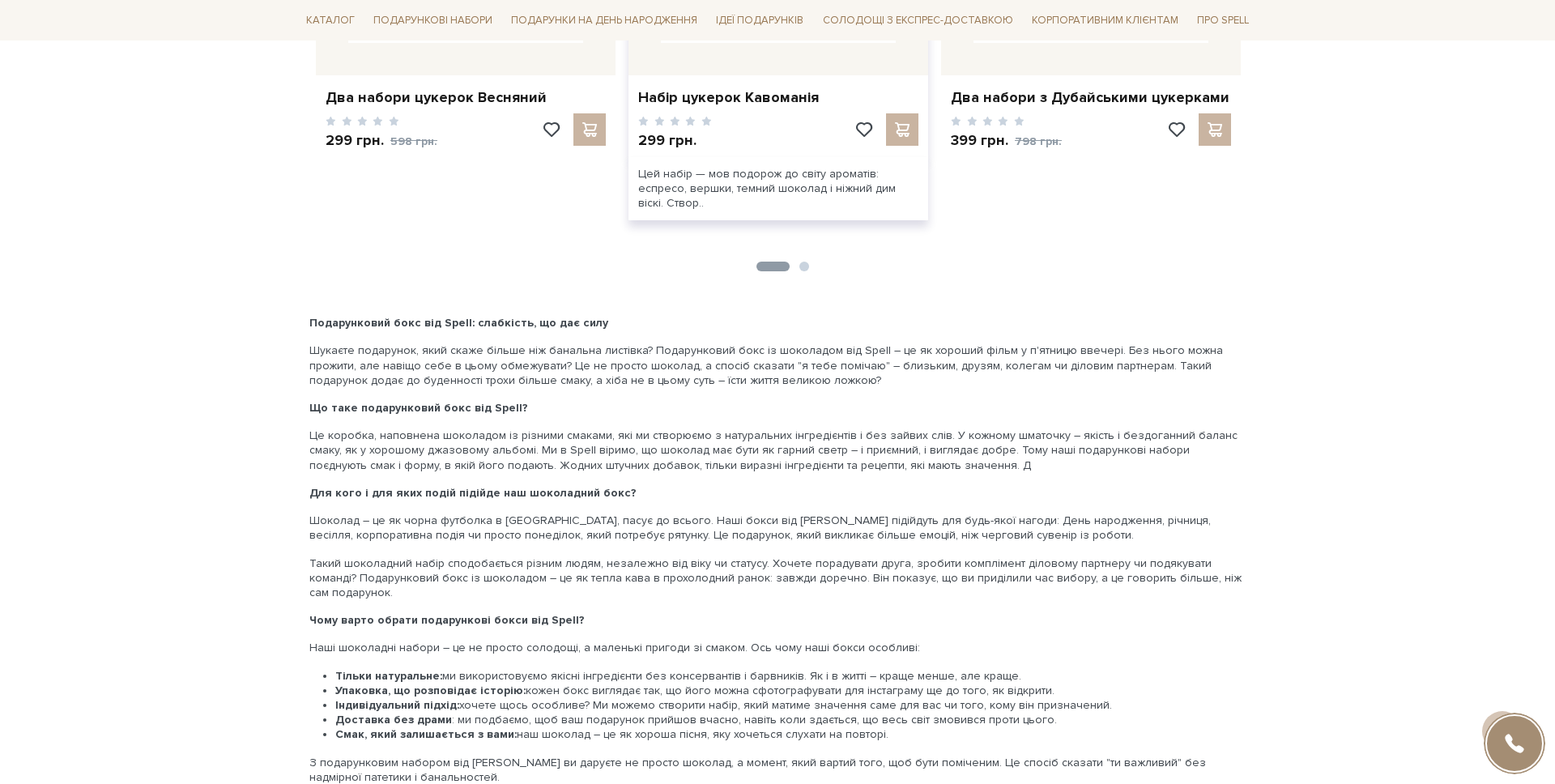
scroll to position [2359, 0]
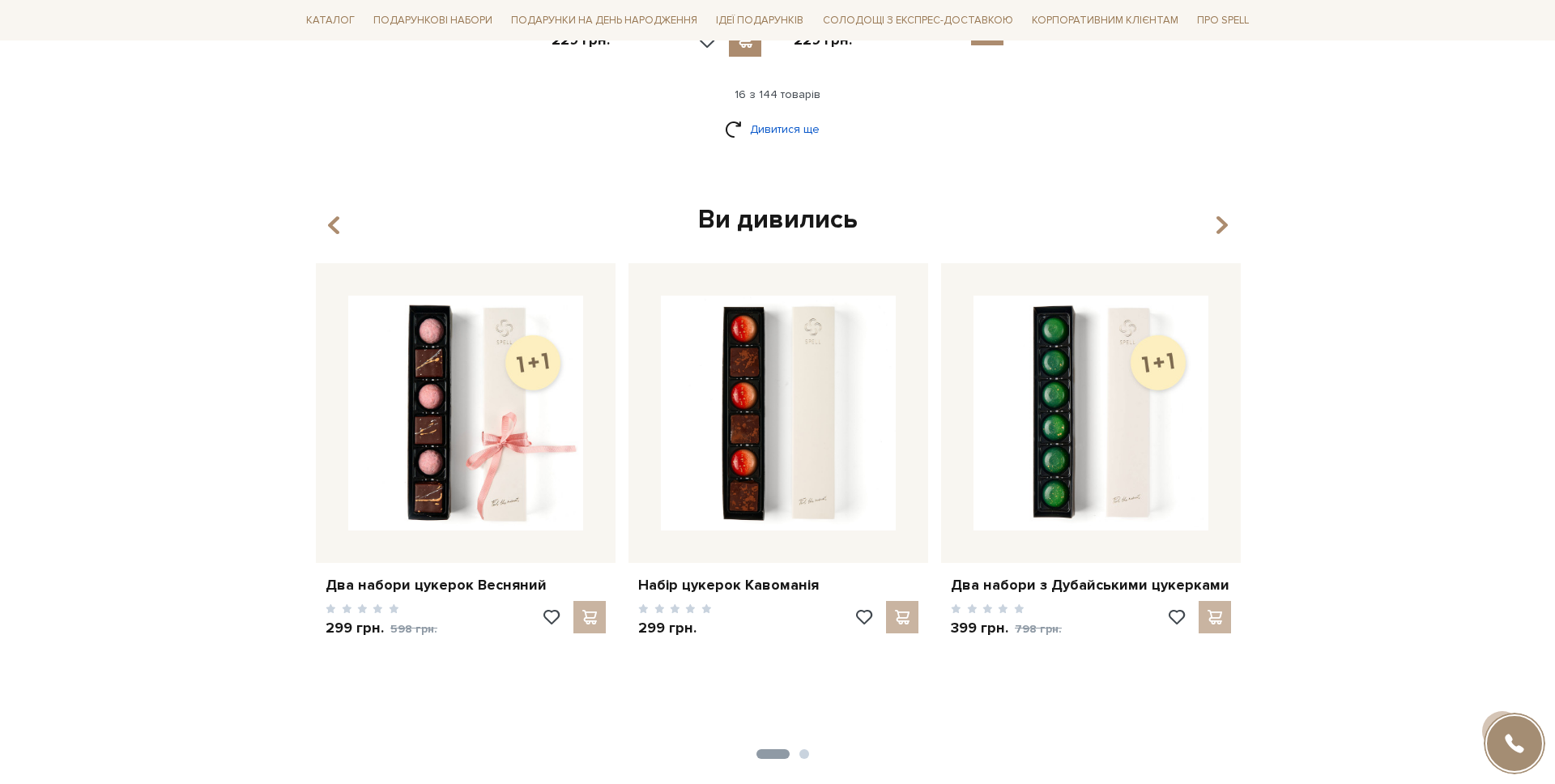
click at [763, 127] on link "Дивитися ще" at bounding box center [778, 129] width 105 height 28
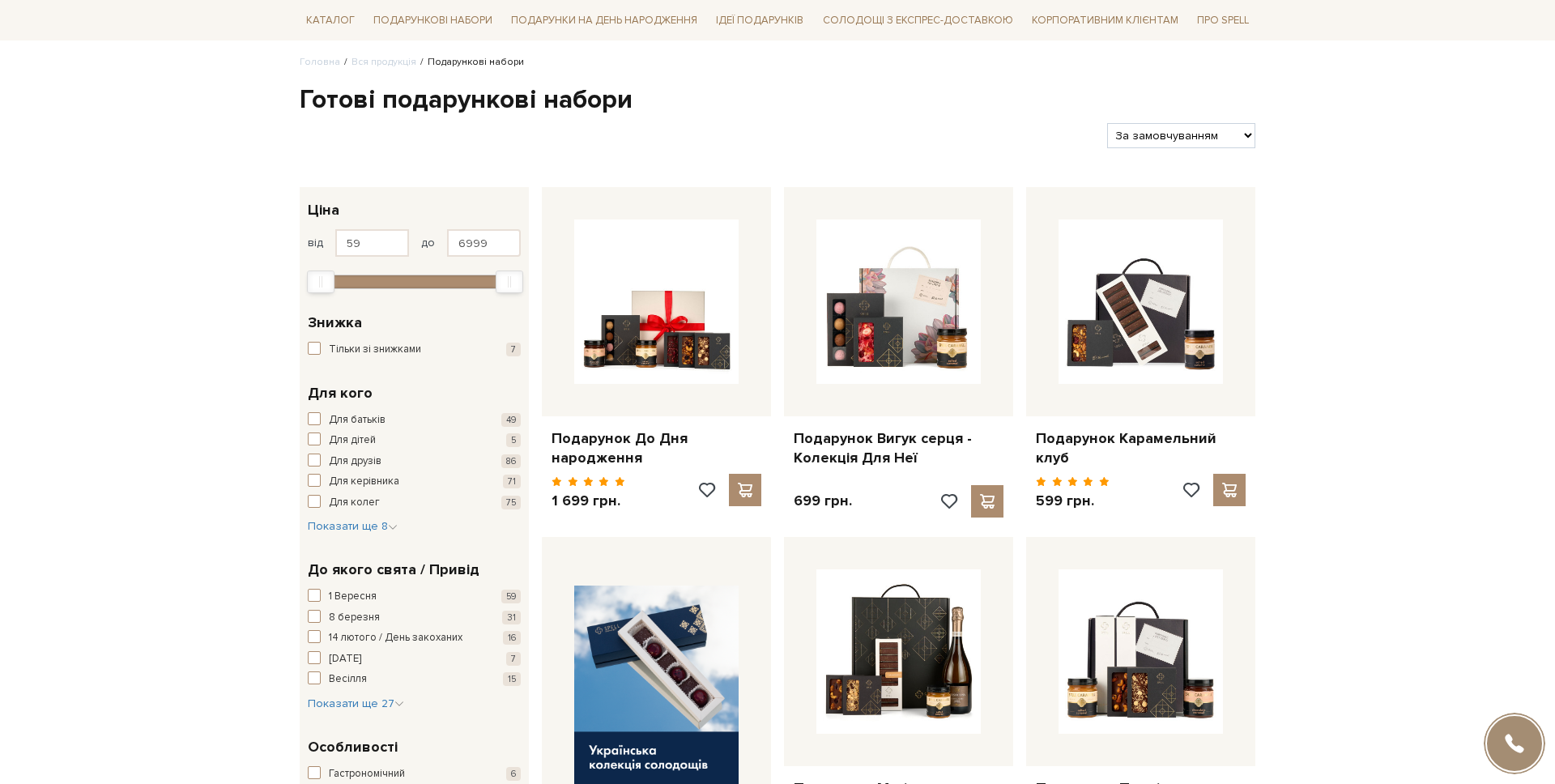
scroll to position [292, 0]
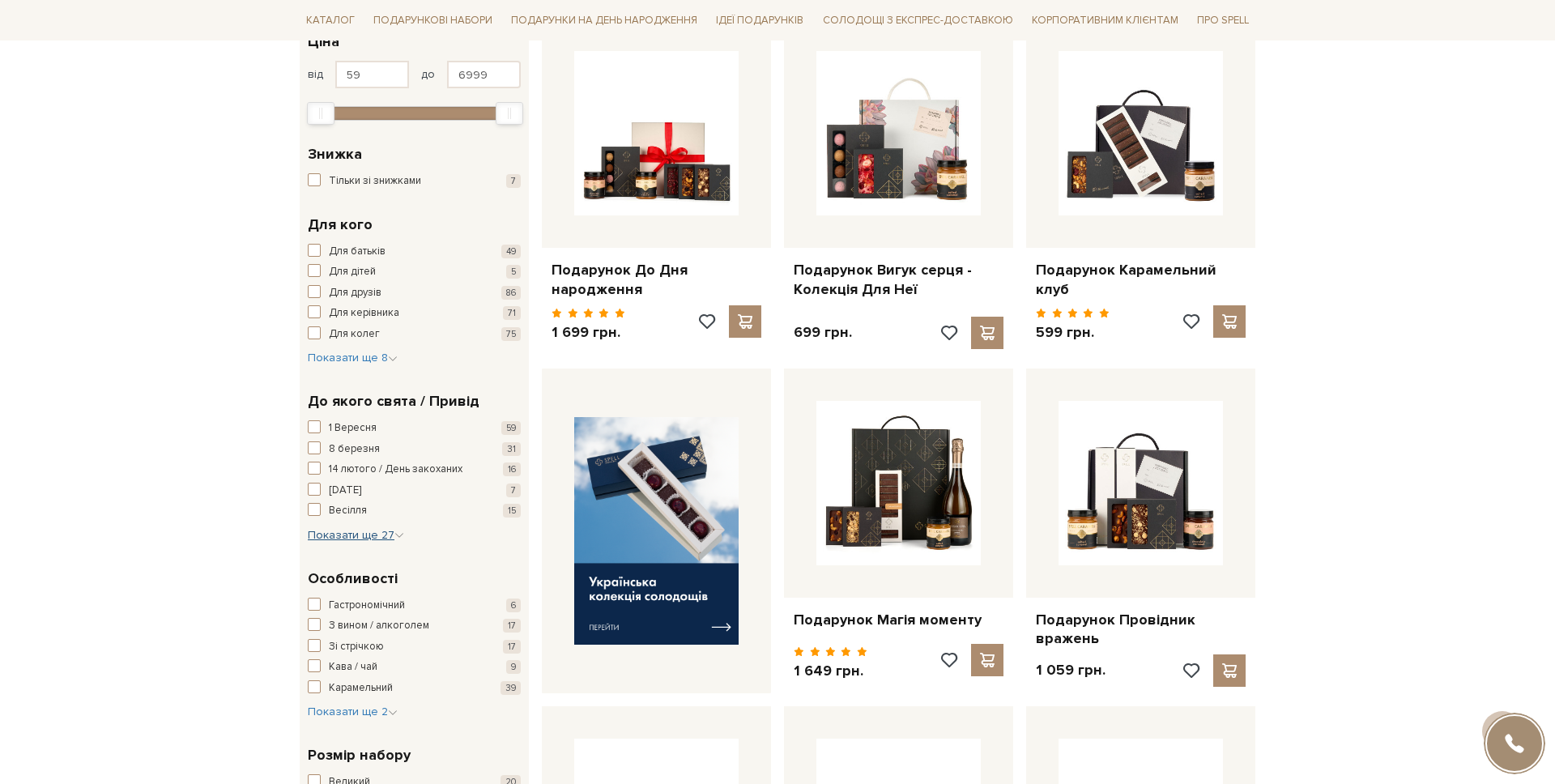
click at [395, 536] on icon "button" at bounding box center [399, 535] width 10 height 10
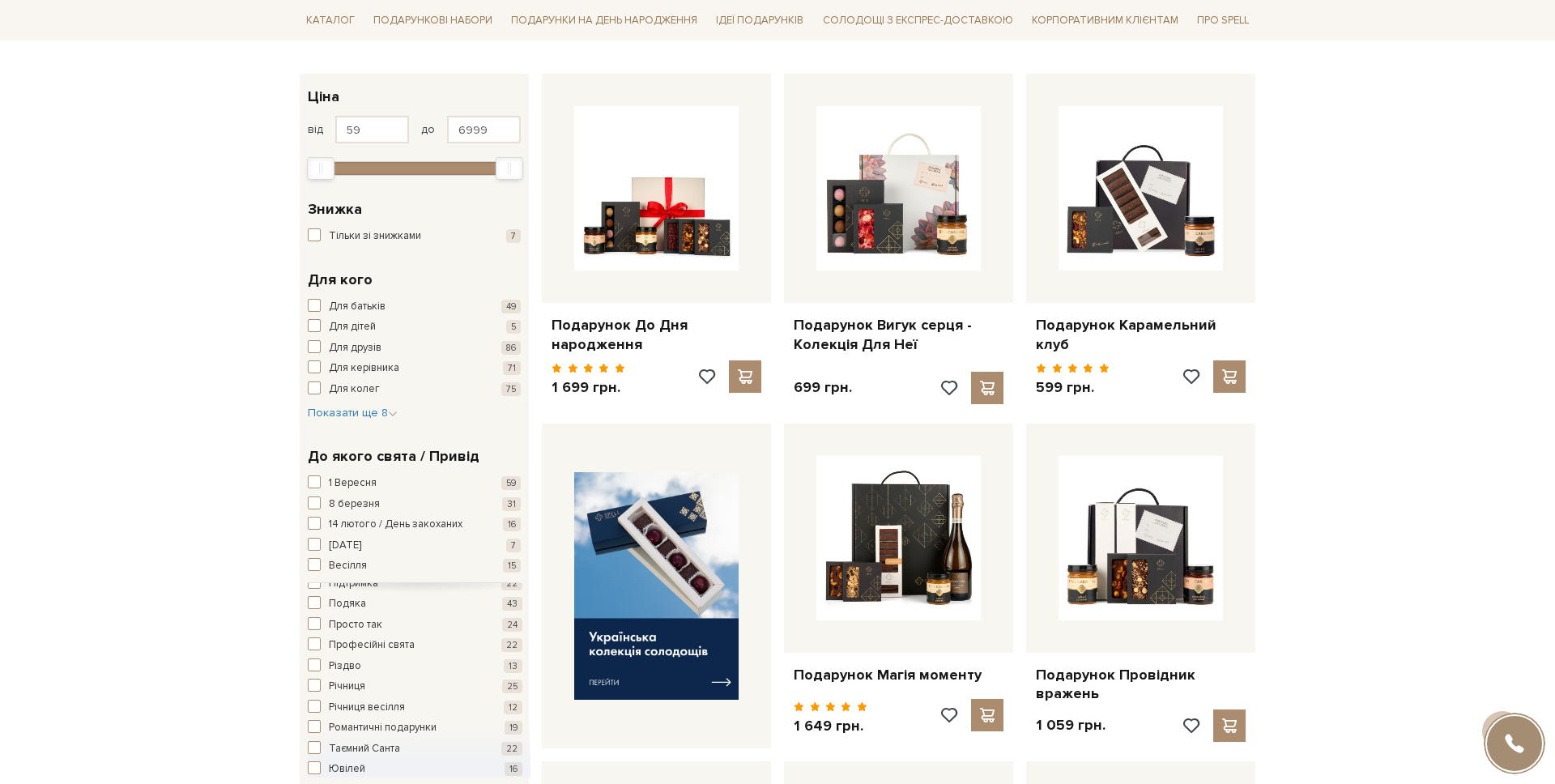
scroll to position [212, 0]
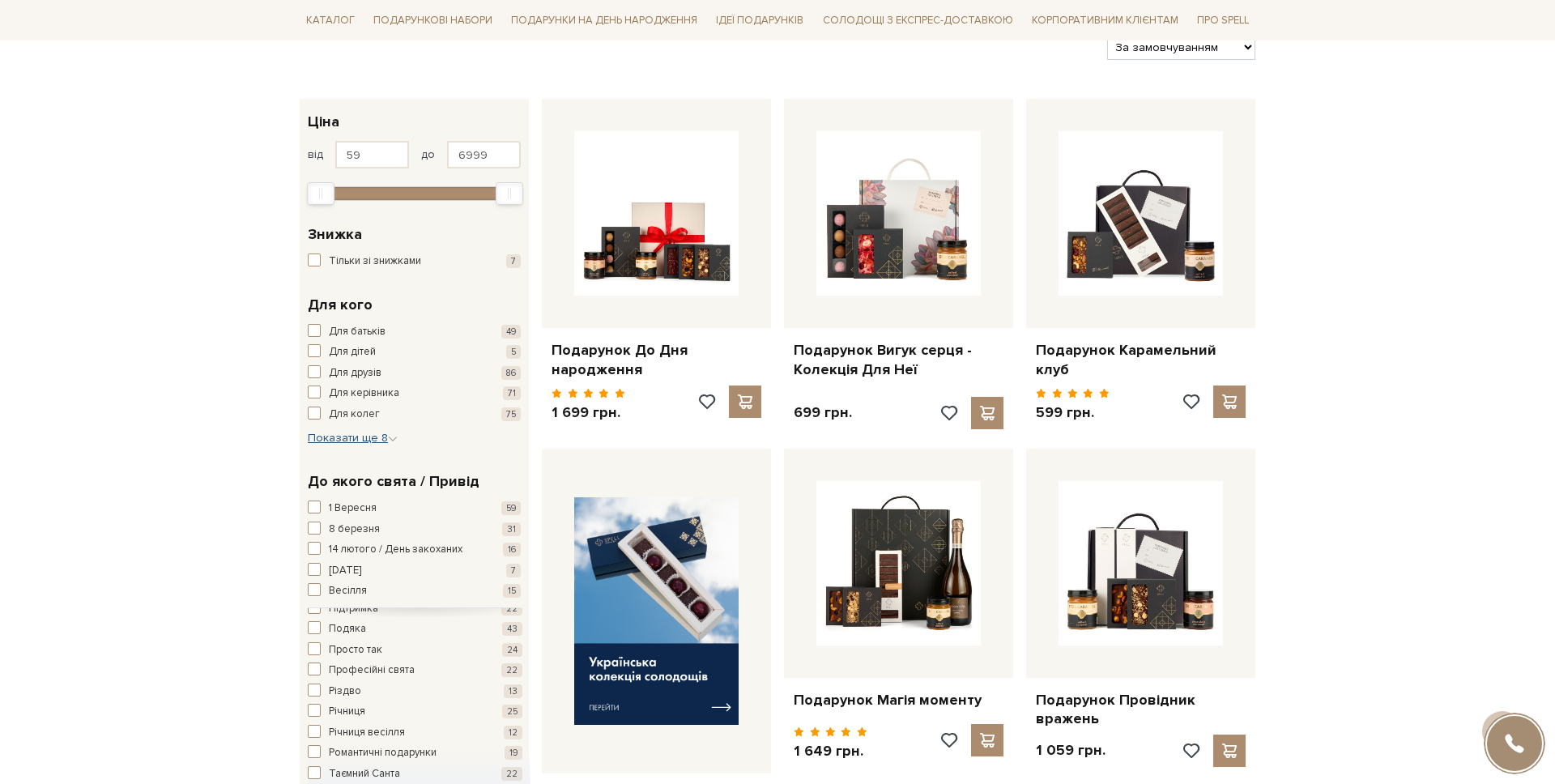
click at [349, 435] on span "Показати ще 8" at bounding box center [353, 438] width 90 height 14
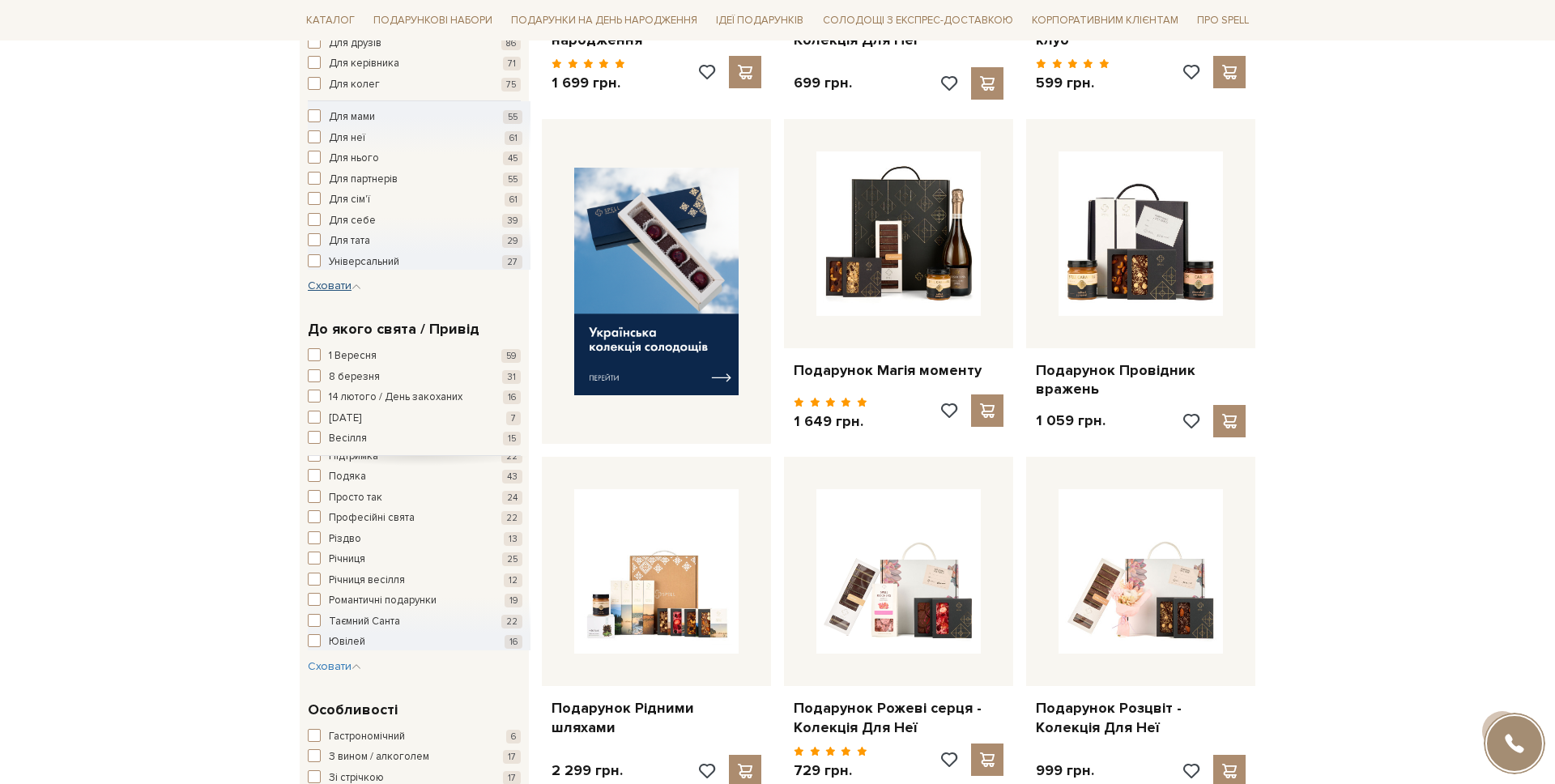
scroll to position [544, 0]
